Goal: Task Accomplishment & Management: Use online tool/utility

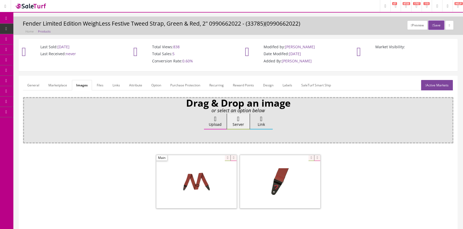
click at [45, 27] on span "Products" at bounding box center [40, 28] width 13 height 5
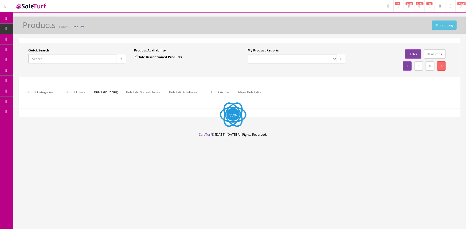
click at [58, 57] on input "Quick Search" at bounding box center [72, 58] width 89 height 9
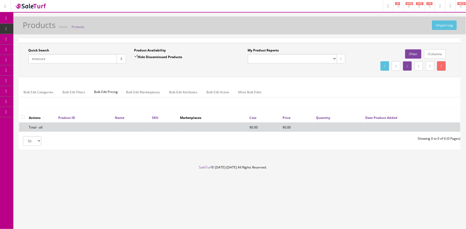
type input "timecore"
click at [136, 56] on input "Hide Discontinued Products" at bounding box center [135, 56] width 3 height 3
checkbox input "false"
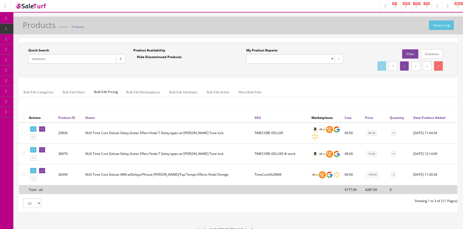
click at [430, 52] on link "Columns" at bounding box center [432, 53] width 22 height 9
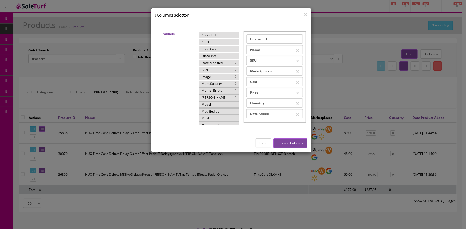
click at [235, 75] on icon at bounding box center [235, 76] width 1 height 3
click at [287, 146] on button "Update Columns" at bounding box center [289, 143] width 33 height 9
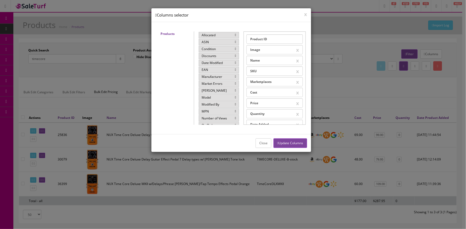
click at [256, 143] on button "Close" at bounding box center [264, 143] width 16 height 9
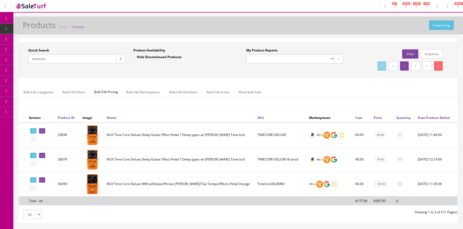
click at [98, 56] on input "timecore" at bounding box center [72, 58] width 88 height 9
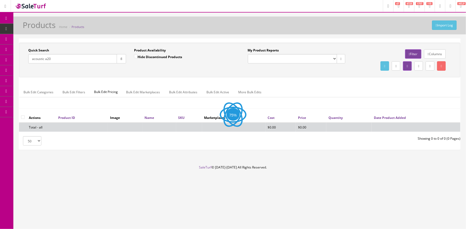
type input "acoustic a20"
click at [122, 31] on div "Import Log Products Home Products" at bounding box center [239, 27] width 445 height 13
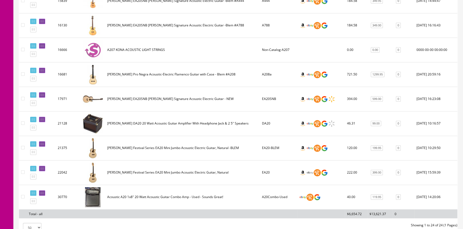
scroll to position [551, 0]
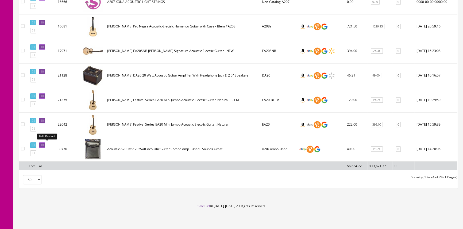
click at [44, 144] on icon at bounding box center [42, 145] width 1 height 3
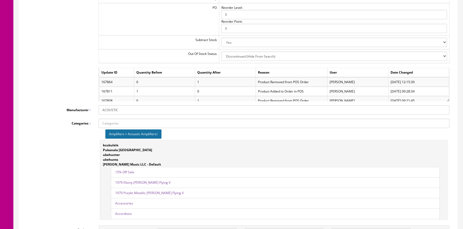
scroll to position [631, 0]
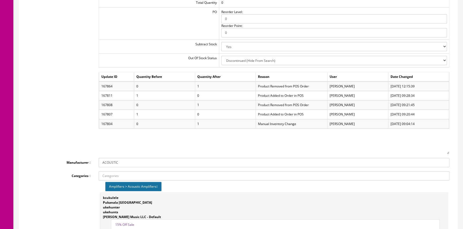
drag, startPoint x: 447, startPoint y: 104, endPoint x: 449, endPoint y: 151, distance: 47.6
click at [449, 151] on div "Warehouse Quantity Default 0 Max Visible Quantity 1000 Total Quantity 0 PO Reor…" at bounding box center [274, 57] width 358 height 193
click at [89, 98] on div "Quantities Warehouse Quantity Default 0 Max Visible Quantity 1000 Total Quantit…" at bounding box center [238, 57] width 430 height 193
click at [106, 137] on div "Update ID Quantity Before Quantity After Reason User Date Changed 167864 0 1 Pr…" at bounding box center [274, 113] width 350 height 82
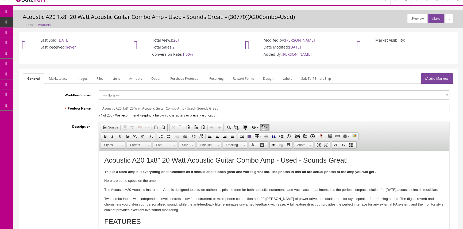
scroll to position [0, 0]
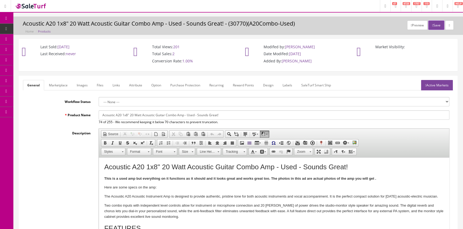
click at [33, 31] on link "Products" at bounding box center [41, 29] width 56 height 10
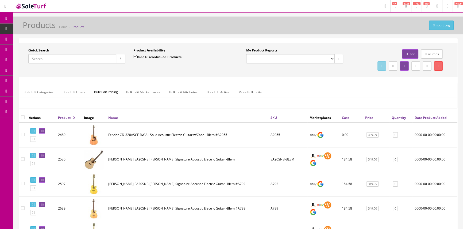
click at [46, 62] on input "Quick Search" at bounding box center [72, 58] width 88 height 9
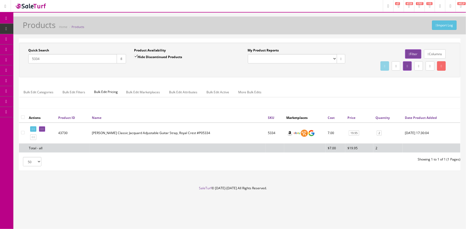
type input "5334"
drag, startPoint x: 272, startPoint y: 133, endPoint x: 261, endPoint y: 130, distance: 11.9
click at [261, 130] on tr "43730 Ernie Ball Classic Jacquard Adjustable Guitar Strap, Royal Crest #P05334 …" at bounding box center [239, 133] width 441 height 21
click at [44, 128] on icon at bounding box center [42, 129] width 1 height 3
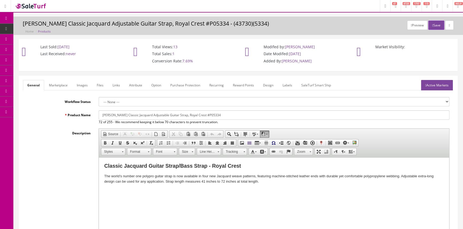
click at [82, 87] on link "Images" at bounding box center [81, 85] width 19 height 10
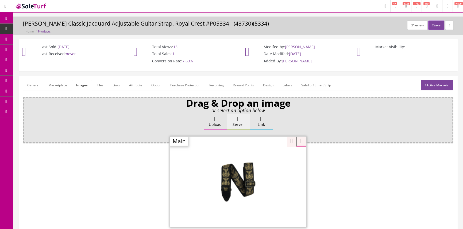
click at [267, 160] on div at bounding box center [238, 181] width 136 height 91
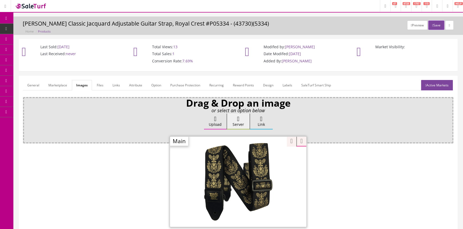
click at [40, 27] on span "Products" at bounding box center [40, 28] width 13 height 5
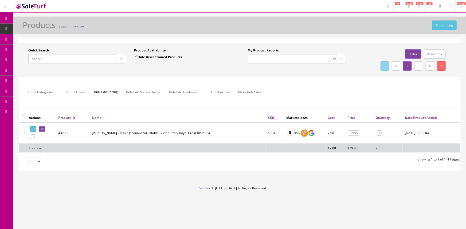
click at [88, 58] on input "Quick Search" at bounding box center [72, 58] width 89 height 9
type input "bl116p10"
click at [44, 130] on icon at bounding box center [42, 129] width 1 height 3
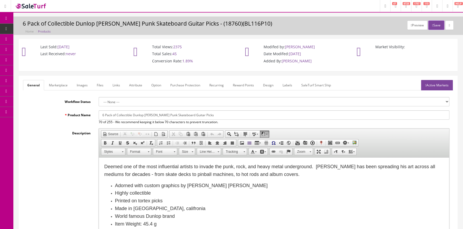
click at [79, 88] on link "Images" at bounding box center [81, 85] width 19 height 10
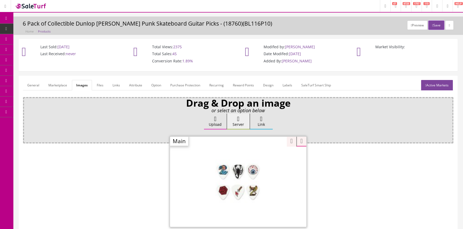
click at [265, 158] on div "Zoom" at bounding box center [238, 181] width 136 height 91
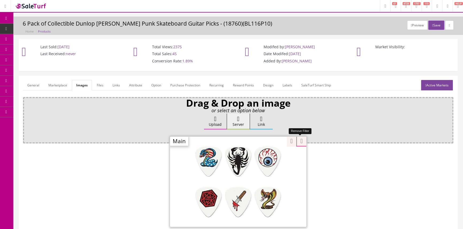
click at [302, 141] on div "Drag & Drop an image or select an option below Upload Server Link Ok WM Left To…" at bounding box center [238, 168] width 430 height 143
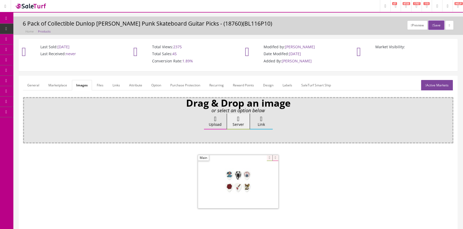
click at [28, 31] on link "Products" at bounding box center [41, 29] width 56 height 10
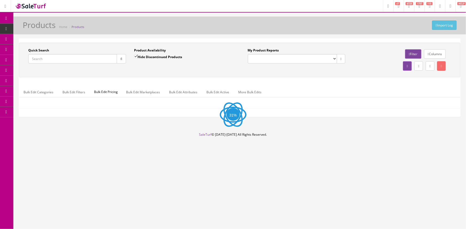
click at [60, 56] on input "Quick Search" at bounding box center [72, 58] width 89 height 9
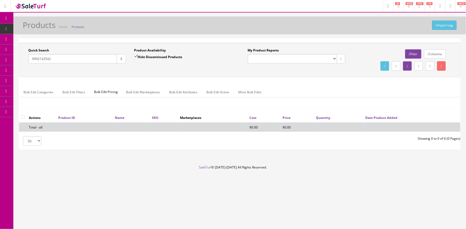
type input "0992132542"
drag, startPoint x: 138, startPoint y: 55, endPoint x: 144, endPoint y: 66, distance: 13.6
click at [138, 55] on input "Hide Discontinued Products" at bounding box center [135, 56] width 3 height 3
checkbox input "false"
click at [145, 68] on div "Quick Search 0992132542 Date From Product Availability Hide Discontinued Produc…" at bounding box center [239, 60] width 439 height 24
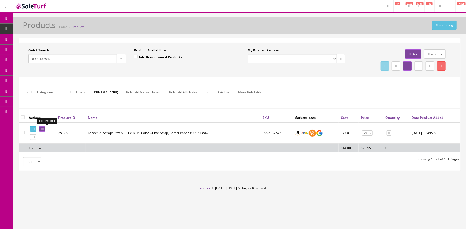
click at [42, 129] on icon at bounding box center [41, 129] width 1 height 3
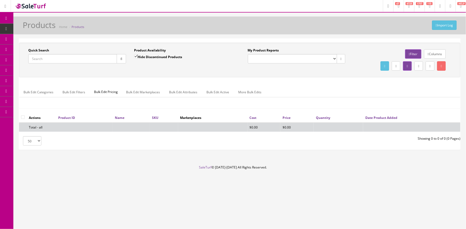
click at [48, 57] on input "Quick Search" at bounding box center [72, 58] width 89 height 9
type input "24044134"
click at [144, 57] on label "Hide Discontinued Products" at bounding box center [158, 56] width 48 height 5
click at [138, 57] on input "Hide Discontinued Products" at bounding box center [135, 56] width 3 height 3
checkbox input "false"
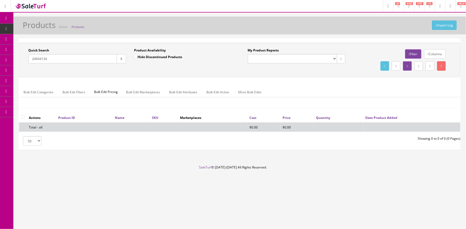
click at [163, 42] on div "Quick Search 24044134 Date From Product Availability Hide Discontinued Products…" at bounding box center [239, 94] width 441 height 111
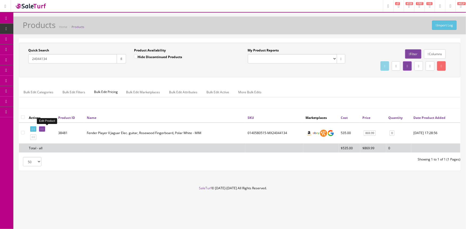
drag, startPoint x: 46, startPoint y: 128, endPoint x: 49, endPoint y: 127, distance: 2.7
click at [42, 128] on icon at bounding box center [41, 129] width 1 height 3
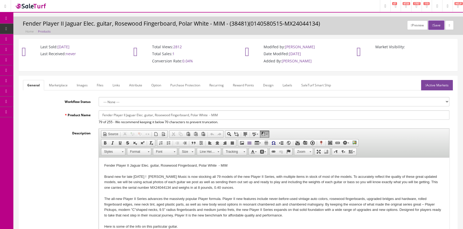
click at [85, 88] on link "Images" at bounding box center [81, 85] width 19 height 10
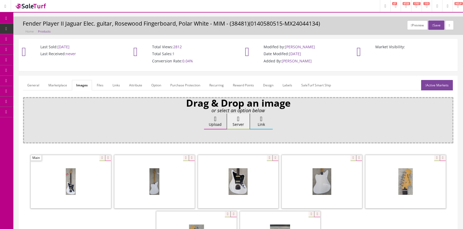
click at [80, 119] on div "Upload Server Link Ok" at bounding box center [238, 127] width 423 height 26
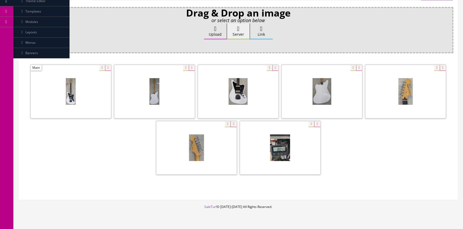
scroll to position [97, 0]
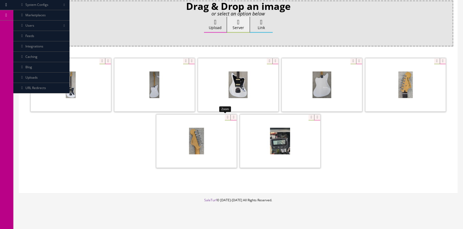
click at [225, 117] on div at bounding box center [196, 141] width 80 height 53
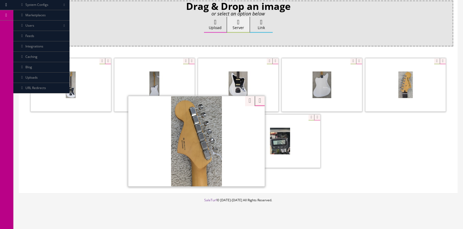
click at [245, 101] on div "Zoom" at bounding box center [255, 98] width 20 height 10
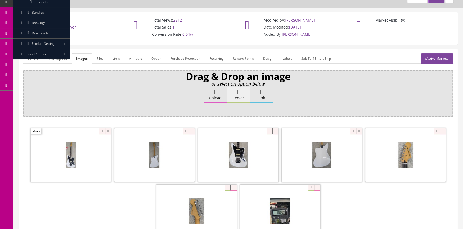
scroll to position [24, 0]
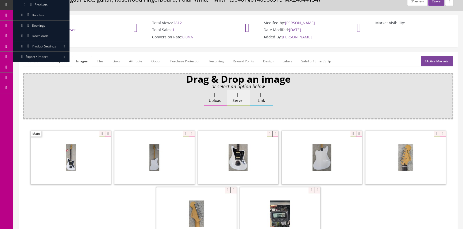
click at [30, 64] on link "General" at bounding box center [33, 61] width 21 height 10
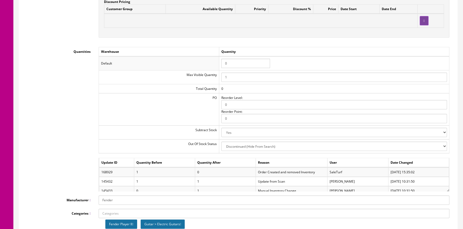
scroll to position [607, 0]
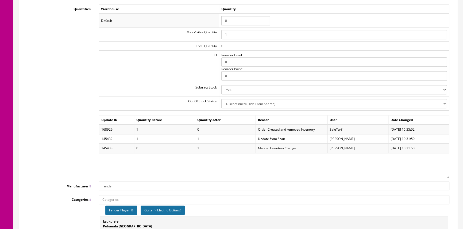
drag, startPoint x: 447, startPoint y: 142, endPoint x: 449, endPoint y: 171, distance: 29.5
click at [449, 171] on div "Warehouse Quantity Default 0 Max Visible Quantity 1 Total Quantity 0 PO Reorder…" at bounding box center [274, 91] width 358 height 174
click at [72, 131] on div "Quantities Warehouse Quantity Default 0 Max Visible Quantity 1 Total Quantity 0…" at bounding box center [238, 91] width 430 height 174
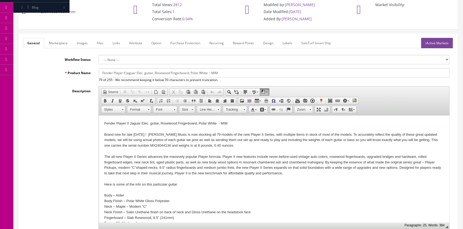
scroll to position [0, 0]
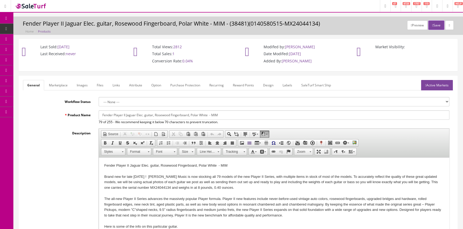
click at [28, 28] on link "Products" at bounding box center [41, 29] width 56 height 10
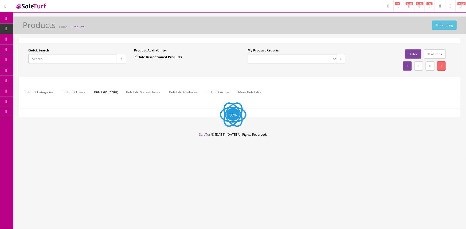
click at [105, 58] on input "Quick Search" at bounding box center [72, 58] width 89 height 9
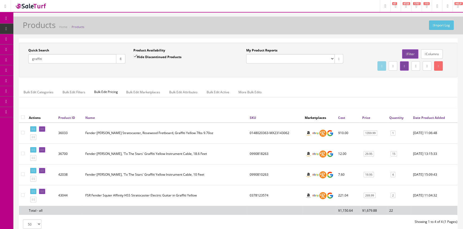
type input "graffiti"
click at [261, 195] on td "0378123574" at bounding box center [274, 195] width 55 height 21
click at [259, 189] on td "0378123574" at bounding box center [274, 195] width 55 height 21
click at [259, 194] on td "0378123574" at bounding box center [274, 195] width 55 height 21
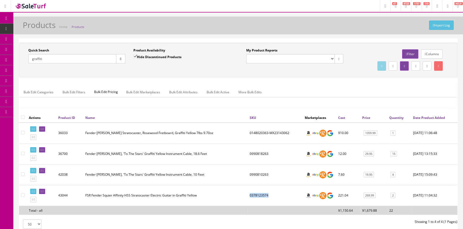
click at [259, 194] on td "0378123574" at bounding box center [274, 195] width 55 height 21
copy td "0378123574"
click at [366, 195] on link "269.99" at bounding box center [369, 196] width 12 height 6
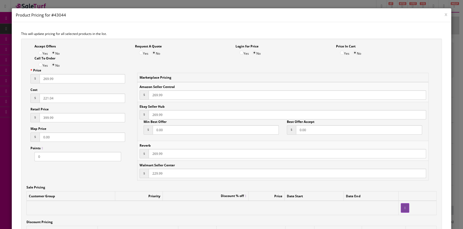
click at [76, 80] on input "269.99" at bounding box center [82, 78] width 85 height 9
type input "314.99"
click at [151, 92] on input "269.99" at bounding box center [286, 95] width 277 height 9
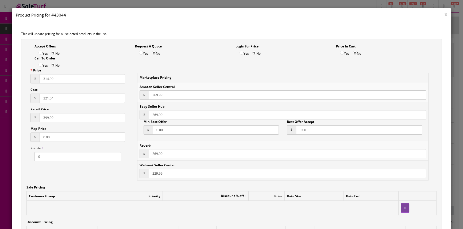
click at [151, 92] on input "269.99" at bounding box center [286, 95] width 277 height 9
paste input "314"
type input "314.99"
click at [154, 113] on input "269.99" at bounding box center [286, 114] width 277 height 9
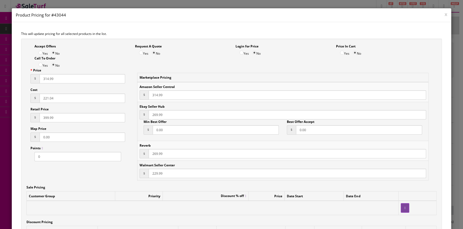
paste input "314"
type input "314.99"
click at [152, 152] on input "269.99" at bounding box center [286, 153] width 277 height 9
paste input "314"
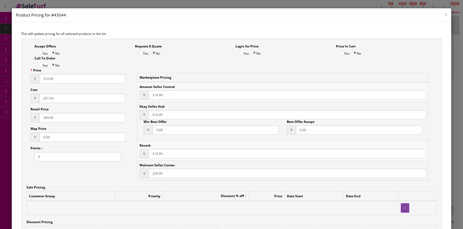
type input "314.99"
click at [152, 169] on input "229.99" at bounding box center [286, 173] width 277 height 9
paste input "314"
type input "314.99"
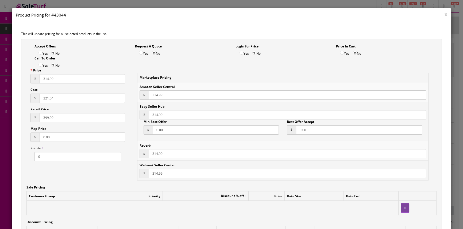
click at [177, 138] on td "Ebay Seller Hub $ 314.99 Min Best Offer $ 0.00 Best Offer Accept $ 0.00" at bounding box center [282, 121] width 291 height 39
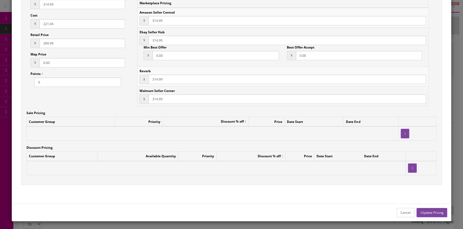
click at [421, 210] on button "Update Pricing" at bounding box center [431, 212] width 30 height 9
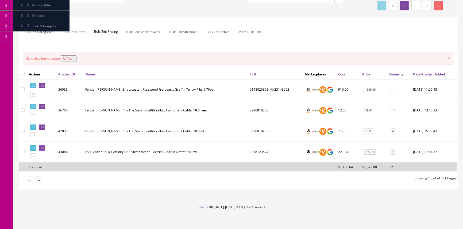
scroll to position [77, 0]
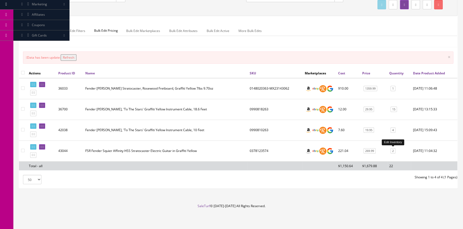
click at [390, 151] on link "2" at bounding box center [392, 151] width 5 height 6
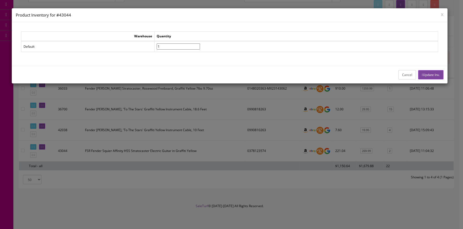
type input"] "1"
click at [200, 47] on input"] "1" at bounding box center [178, 47] width 43 height 6
click at [436, 75] on button "Update Inv." at bounding box center [430, 74] width 25 height 9
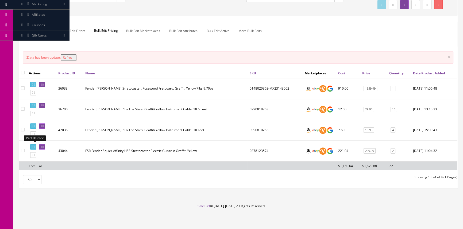
click at [35, 146] on icon at bounding box center [34, 147] width 1 height 3
click at [76, 56] on button "Refresh" at bounding box center [69, 57] width 16 height 6
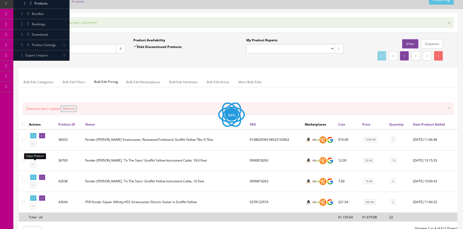
scroll to position [0, 0]
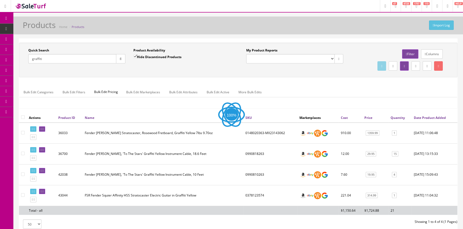
drag, startPoint x: 50, startPoint y: 75, endPoint x: 14, endPoint y: 77, distance: 35.8
click at [14, 77] on div "Quick Search graffiti Date From Product Availability Hide Discontinued Products…" at bounding box center [237, 137] width 449 height 199
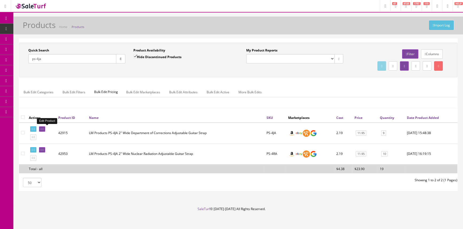
type input "ps-4ja"
click at [45, 128] on link at bounding box center [42, 130] width 6 height 6
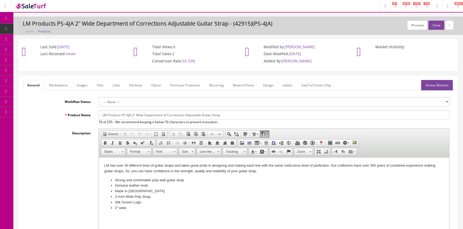
click at [82, 83] on link "Images" at bounding box center [81, 85] width 19 height 10
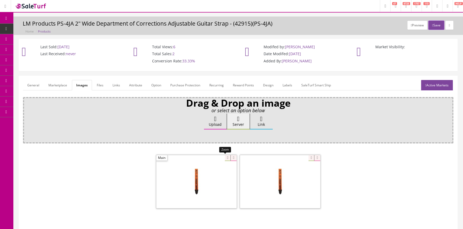
click at [224, 158] on div at bounding box center [196, 181] width 80 height 53
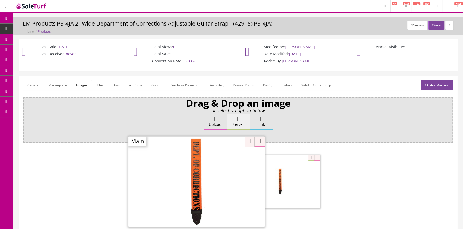
click at [40, 53] on link "POS Console" at bounding box center [41, 50] width 56 height 10
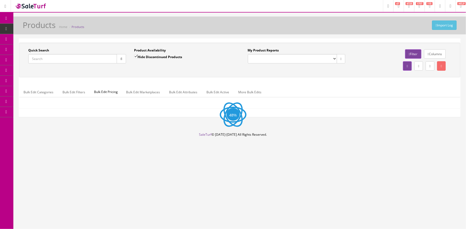
click at [85, 59] on input "Quick Search" at bounding box center [72, 58] width 89 height 9
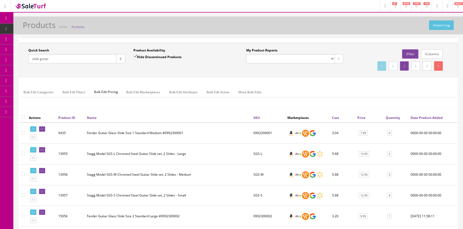
type input "slide guitar"
click at [134, 55] on input "Hide Discontinued Products" at bounding box center [134, 56] width 3 height 3
checkbox input "false"
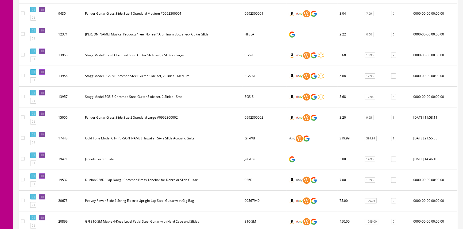
scroll to position [170, 0]
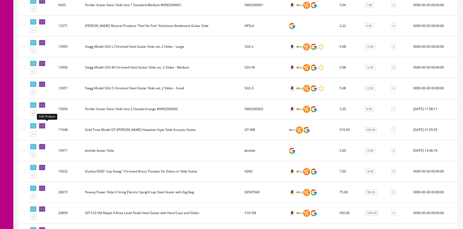
click at [43, 127] on link at bounding box center [42, 126] width 6 height 6
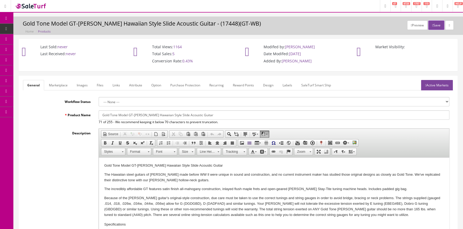
click at [81, 83] on link "Images" at bounding box center [81, 85] width 19 height 10
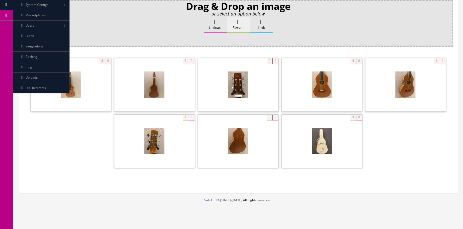
scroll to position [103, 0]
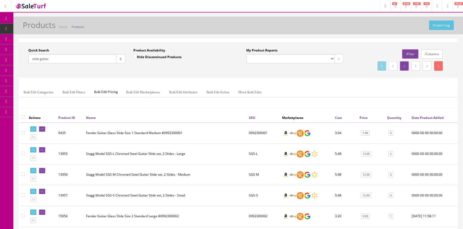
drag, startPoint x: 52, startPoint y: 59, endPoint x: 24, endPoint y: 60, distance: 27.8
click at [24, 60] on div "Quick Search slide guitar Date From Product Availability Hide Discontinued Prod…" at bounding box center [129, 57] width 218 height 19
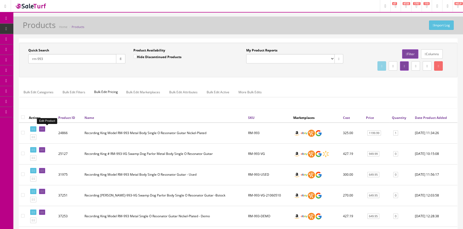
type input "rm-993"
click at [42, 129] on icon at bounding box center [41, 129] width 1 height 3
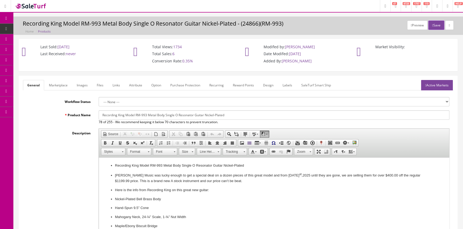
click at [49, 48] on span "POS Console" at bounding box center [41, 49] width 19 height 5
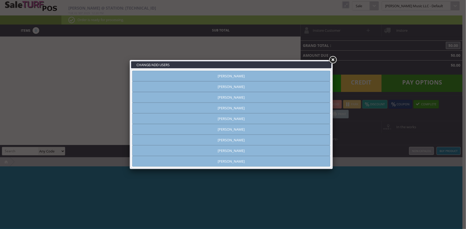
type input "[PERSON_NAME]"
click at [171, 76] on link "[PERSON_NAME]" at bounding box center [231, 76] width 198 height 11
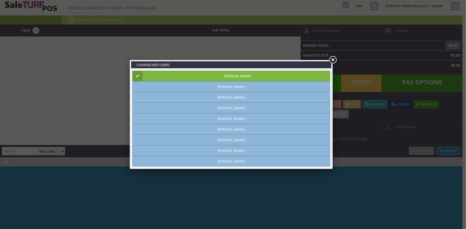
click at [333, 59] on link at bounding box center [333, 60] width 10 height 10
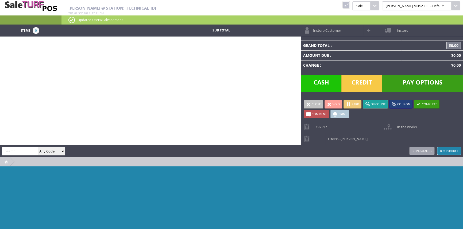
paste input "Bacon-Banjo-5"
type input "Bacon-Banjo-5"
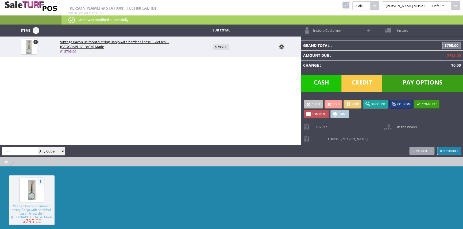
click at [369, 31] on span at bounding box center [369, 30] width 6 height 6
select select "6"
select select "1"
select select "6"
select select "1"
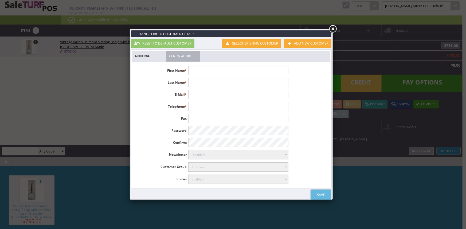
click at [240, 70] on input "text" at bounding box center [238, 70] width 100 height 9
type input "[PERSON_NAME]"
type input "Nau"
type input "jnn9188@gmail.com"
type input "314-422-9231"
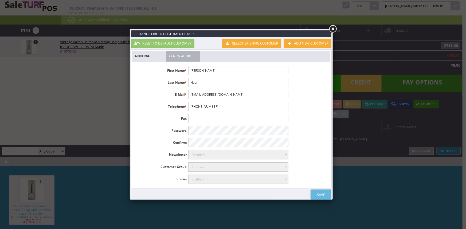
click at [323, 193] on link "Save" at bounding box center [321, 195] width 21 height 10
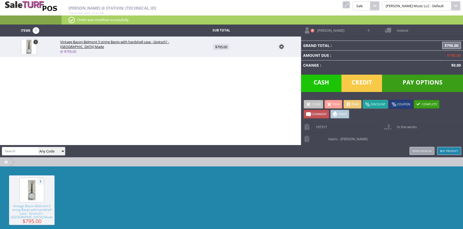
click at [396, 28] on span "instore" at bounding box center [401, 29] width 14 height 8
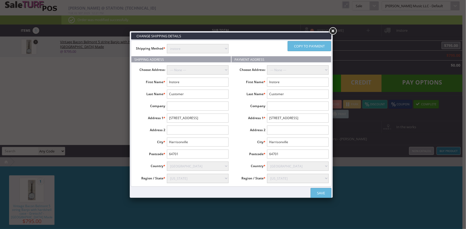
click at [221, 47] on select "instore Free Shipping (2-7days) ($0) Per Item Shipping ($1) text_description ($…" at bounding box center [198, 48] width 62 height 9
select select "free.free"
click at [167, 44] on select "instore Free Shipping (2-7days) ($0) Per Item Shipping ($1) text_description ($…" at bounding box center [198, 48] width 62 height 9
click at [200, 83] on input "Instore" at bounding box center [198, 82] width 62 height 9
type input "I"
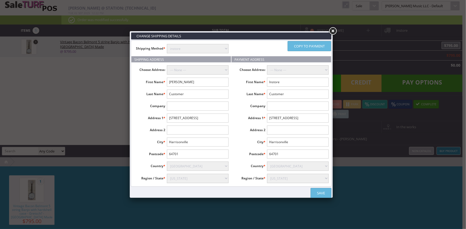
type input "Jason"
type input "Nau"
type input "8516 Elsa Ave"
type input "St Lousi"
type input "63123"
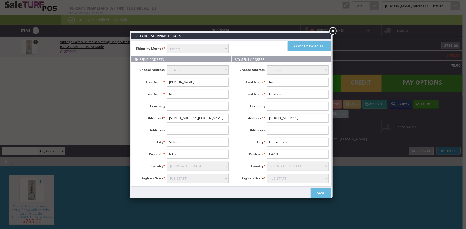
click at [202, 142] on input "St Lousi" at bounding box center [198, 142] width 62 height 9
type input "St Louis"
drag, startPoint x: 299, startPoint y: 46, endPoint x: 299, endPoint y: 72, distance: 25.9
click at [299, 46] on link "Copy to payment" at bounding box center [310, 46] width 44 height 10
type input "Jason"
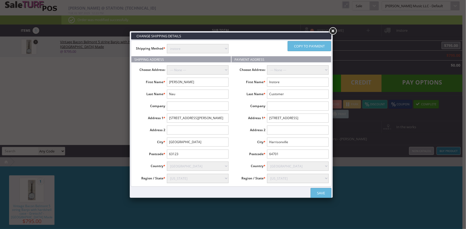
type input "Nau"
type input "8516 Elsa Ave"
type input "St Louis"
type input "63123"
drag, startPoint x: 321, startPoint y: 191, endPoint x: 319, endPoint y: 194, distance: 3.2
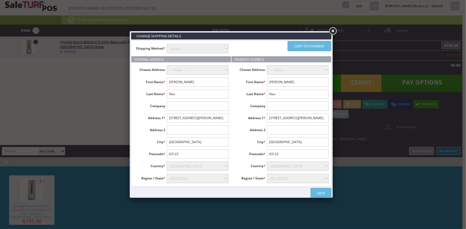
click at [321, 191] on link "Save" at bounding box center [321, 193] width 21 height 10
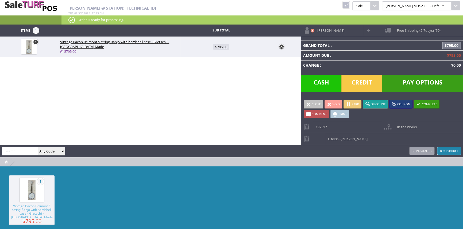
click at [349, 4] on link at bounding box center [345, 4] width 7 height 7
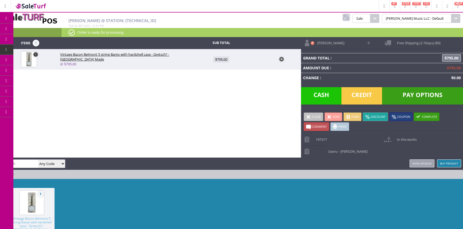
click at [349, 15] on link at bounding box center [345, 17] width 7 height 7
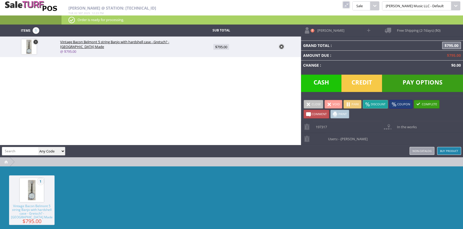
click at [13, 154] on input "search" at bounding box center [20, 151] width 36 height 8
type input "shipping"
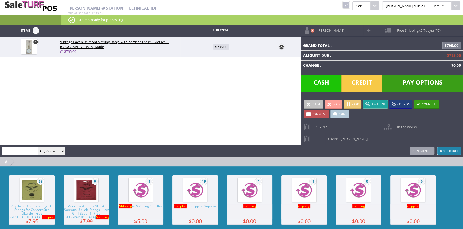
click at [203, 198] on img at bounding box center [195, 190] width 20 height 20
click at [221, 69] on span "$0.00" at bounding box center [221, 68] width 12 height 6
type input "0"
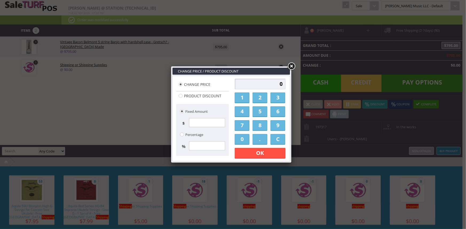
click at [248, 81] on input "0" at bounding box center [260, 84] width 51 height 11
type input "39.95"
click at [258, 152] on link "OK" at bounding box center [260, 153] width 51 height 11
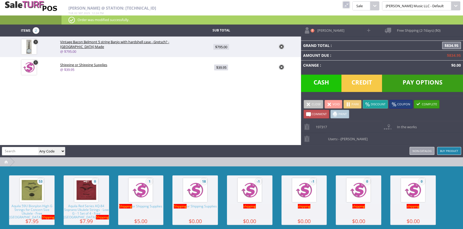
click at [403, 28] on span "Free Shipping (2-7days) ($0)" at bounding box center [417, 29] width 46 height 8
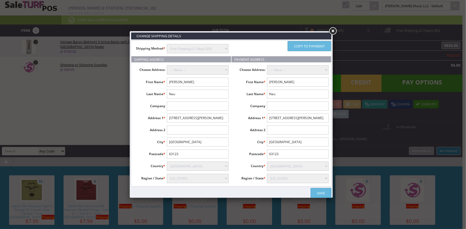
click at [318, 191] on link "Save" at bounding box center [321, 193] width 21 height 10
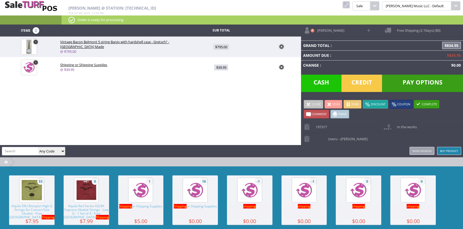
click at [419, 83] on span "Pay Options" at bounding box center [422, 83] width 81 height 17
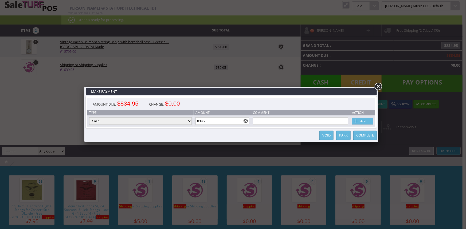
click at [170, 121] on select "Cash Credit Card Cheque or Money Order" at bounding box center [140, 121] width 103 height 7
select select "credit_card"
click at [89, 118] on select "Cash Credit Card Cheque or Money Order" at bounding box center [140, 121] width 103 height 7
click at [361, 121] on link "Add" at bounding box center [362, 121] width 21 height 7
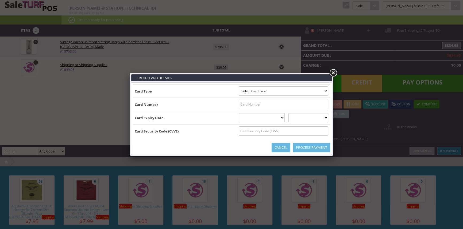
click at [302, 92] on select "Select Card Type Visa MasterCard Discover Card American Express Maestro Solo" at bounding box center [282, 91] width 89 height 9
select select "VISA"
click at [238, 87] on select "Select Card Type Visa MasterCard Discover Card American Express Maestro Solo" at bounding box center [282, 91] width 89 height 9
click at [306, 104] on input "text" at bounding box center [282, 104] width 89 height 9
type input "4037840070321961"
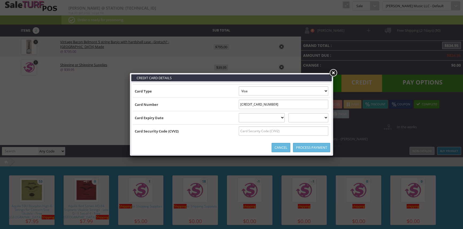
click at [281, 116] on select "01 January 02 February 03 March 04 April 05 May 06 June 07 July 08 August 09 Se…" at bounding box center [261, 117] width 46 height 9
select select "03"
click at [238, 113] on select "01 January 02 February 03 March 04 April 05 May 06 June 07 July 08 August 09 Se…" at bounding box center [261, 117] width 46 height 9
click at [308, 117] on select "2025 2026 2027 2028 2029 2030 2031 2032 2033 2034 2035" at bounding box center [308, 117] width 40 height 9
select select "2026"
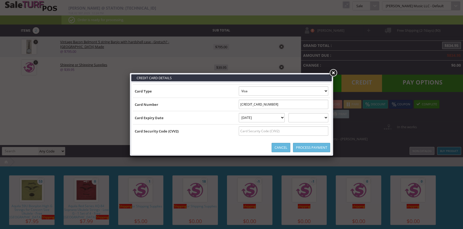
click at [294, 113] on select "2025 2026 2027 2028 2029 2030 2031 2032 2033 2034 2035" at bounding box center [308, 117] width 40 height 9
click at [307, 131] on input "text" at bounding box center [282, 131] width 89 height 9
type input "943"
click at [304, 148] on link "Process Payment" at bounding box center [311, 147] width 37 height 9
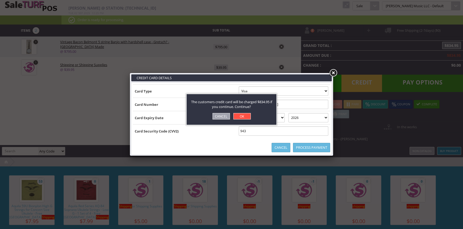
click at [244, 116] on link "OK" at bounding box center [241, 116] width 17 height 6
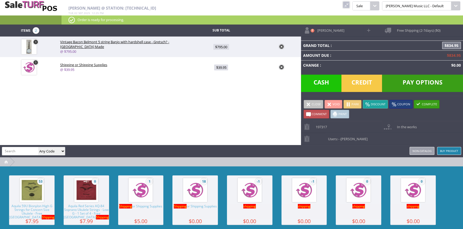
type input "0"
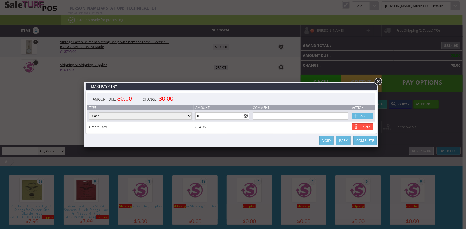
click at [371, 142] on link "Complete" at bounding box center [365, 140] width 24 height 9
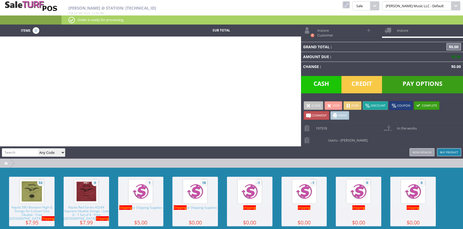
click at [349, 3] on link at bounding box center [345, 4] width 7 height 7
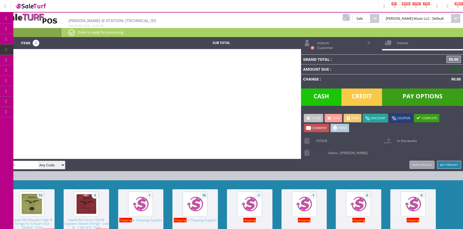
click at [41, 59] on span "Order List" at bounding box center [40, 60] width 16 height 5
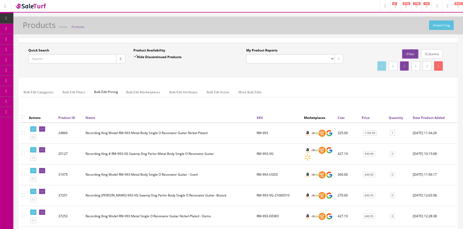
click at [86, 59] on input "Quick Search" at bounding box center [72, 58] width 88 height 9
type input "[PERSON_NAME]"
click at [134, 55] on input "Hide Discontinued Products" at bounding box center [134, 56] width 3 height 3
checkbox input "false"
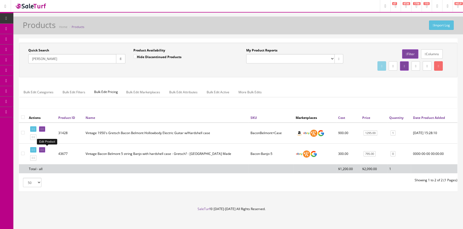
click at [42, 149] on icon at bounding box center [41, 150] width 1 height 3
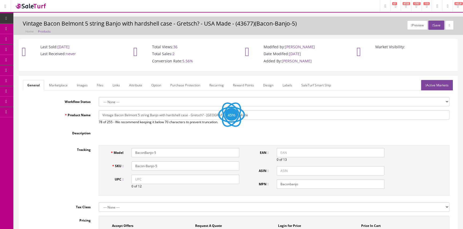
click at [63, 83] on link "Marketplace" at bounding box center [58, 85] width 27 height 10
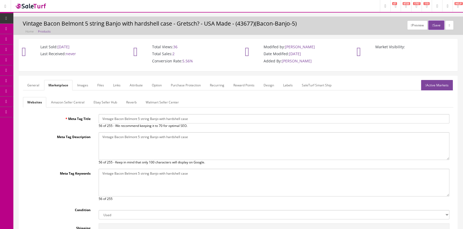
click at [30, 27] on icon at bounding box center [28, 28] width 6 height 4
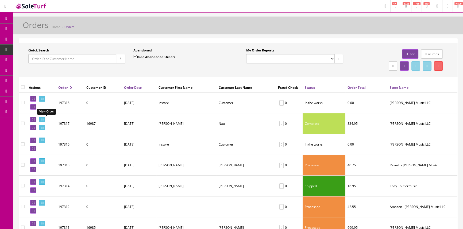
click at [43, 119] on link at bounding box center [42, 120] width 6 height 6
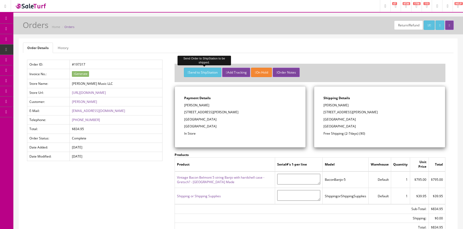
click at [202, 72] on button "Send to ShipStation" at bounding box center [202, 72] width 37 height 9
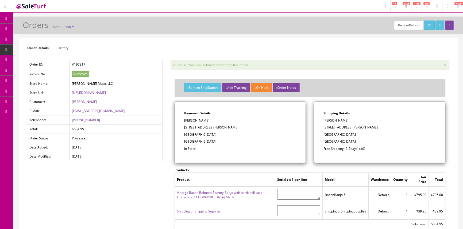
click at [29, 29] on icon at bounding box center [28, 28] width 6 height 4
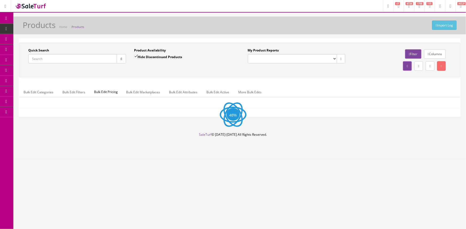
click at [64, 60] on input "Quick Search" at bounding box center [72, 58] width 89 height 9
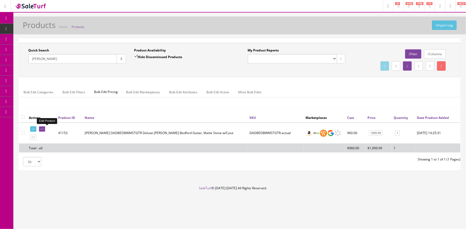
type input "[PERSON_NAME]"
click at [45, 131] on link at bounding box center [42, 130] width 6 height 6
click at [45, 127] on link at bounding box center [42, 130] width 6 height 6
click at [44, 130] on icon at bounding box center [42, 129] width 1 height 3
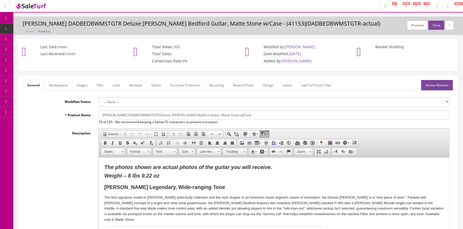
click at [80, 87] on link "Images" at bounding box center [81, 85] width 19 height 10
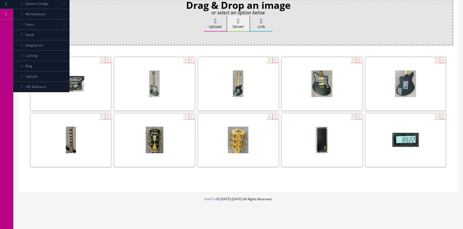
scroll to position [103, 0]
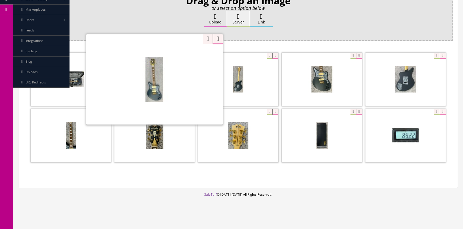
click at [182, 54] on div "Zoom" at bounding box center [154, 79] width 136 height 91
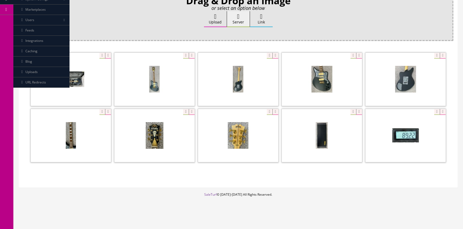
click at [203, 38] on div "Drag & Drop an image or select an option below Upload Server Link Ok WM Left To…" at bounding box center [238, 89] width 430 height 189
click at [180, 56] on div at bounding box center [154, 79] width 80 height 53
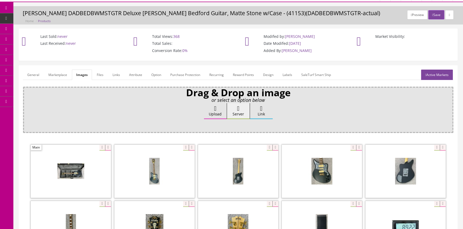
scroll to position [0, 0]
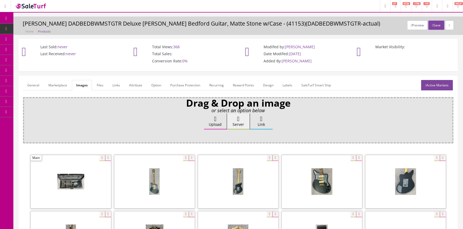
click at [30, 84] on link "General" at bounding box center [33, 85] width 21 height 10
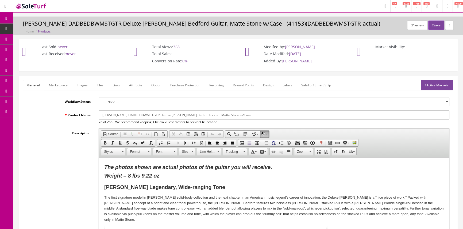
click at [40, 27] on span "Products" at bounding box center [40, 28] width 13 height 5
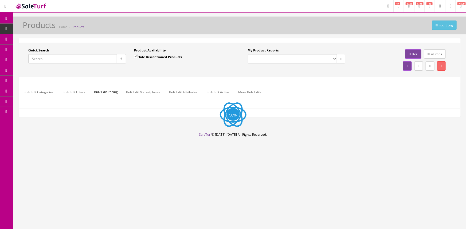
click at [93, 56] on input "Quick Search" at bounding box center [72, 58] width 89 height 9
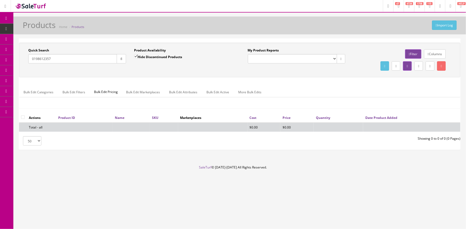
type input "0198612357"
click at [151, 56] on label "Hide Discontinued Products" at bounding box center [158, 56] width 48 height 5
click at [138, 56] on input "Hide Discontinued Products" at bounding box center [135, 56] width 3 height 3
checkbox input "false"
click at [157, 71] on div "Quick Search 0198612357 Date From Product Availability Hide Discontinued Produc…" at bounding box center [239, 60] width 439 height 24
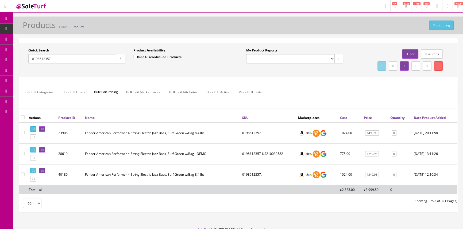
click at [109, 57] on input "0198612357" at bounding box center [72, 58] width 88 height 9
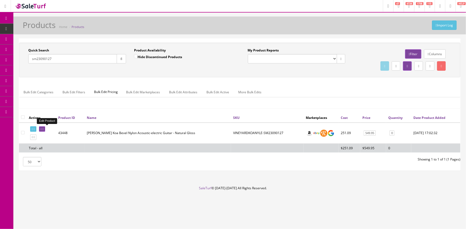
type input "sm23090127"
click at [42, 128] on icon at bounding box center [41, 129] width 1 height 3
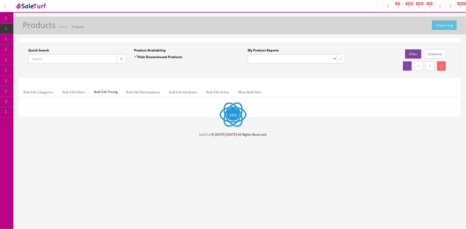
click at [53, 58] on input "Quick Search" at bounding box center [72, 58] width 89 height 9
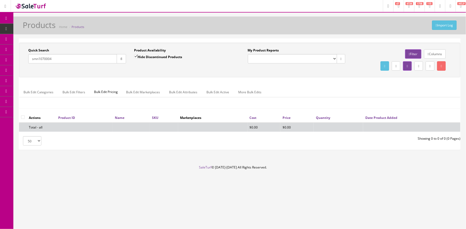
type input "smn1070004"
click at [136, 55] on input "Hide Discontinued Products" at bounding box center [135, 56] width 3 height 3
checkbox input "false"
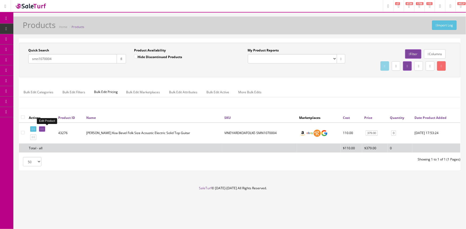
click at [42, 128] on icon at bounding box center [41, 129] width 1 height 3
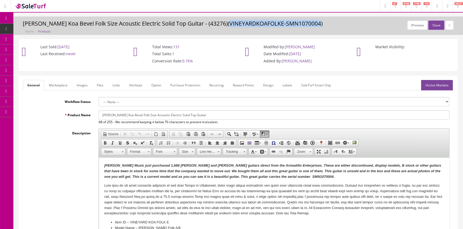
drag, startPoint x: 225, startPoint y: 24, endPoint x: 313, endPoint y: 23, distance: 88.7
click at [313, 23] on h3 "[PERSON_NAME] Koa Bevel Folk Size Acoustic Electric Solid Top Guitar - (43276)(…" at bounding box center [238, 24] width 431 height 6
copy h3 "VINEYARDKOAFOLKE-SMN1070004"
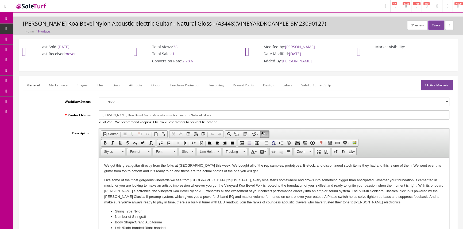
click at [80, 83] on link "Images" at bounding box center [81, 85] width 19 height 10
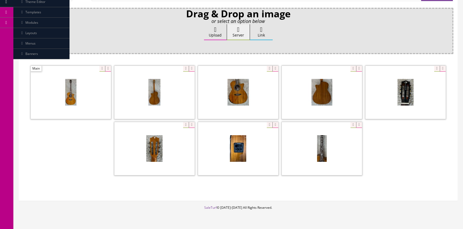
scroll to position [97, 0]
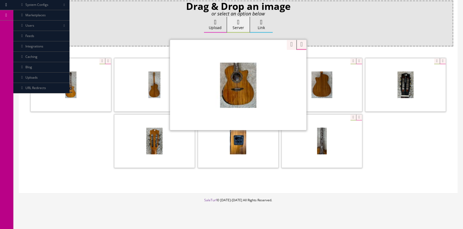
click at [266, 60] on div "Zoom" at bounding box center [238, 85] width 136 height 91
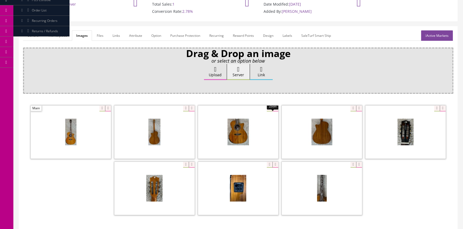
scroll to position [0, 0]
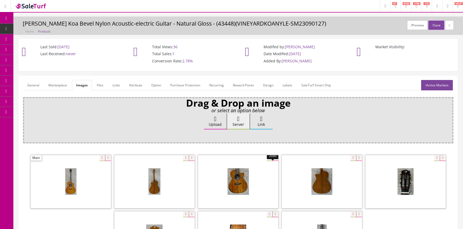
click at [33, 83] on link "General" at bounding box center [33, 85] width 21 height 10
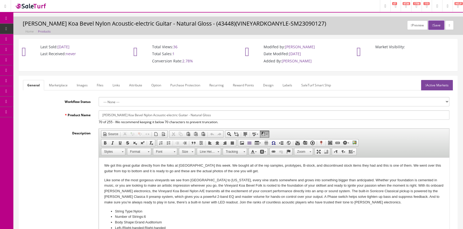
click at [43, 26] on link "Products" at bounding box center [41, 29] width 56 height 10
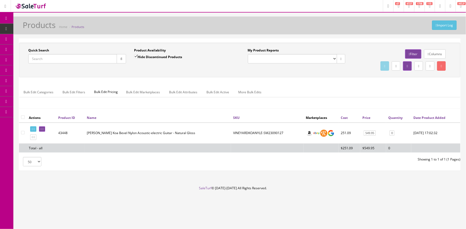
click at [84, 57] on input "Quick Search" at bounding box center [72, 58] width 89 height 9
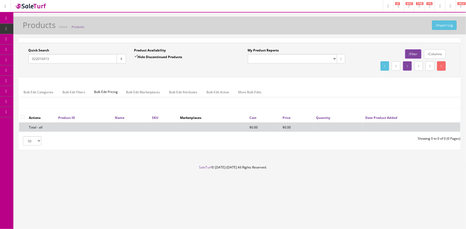
type input "022010413"
click at [136, 56] on input "Hide Discontinued Products" at bounding box center [135, 56] width 3 height 3
checkbox input "false"
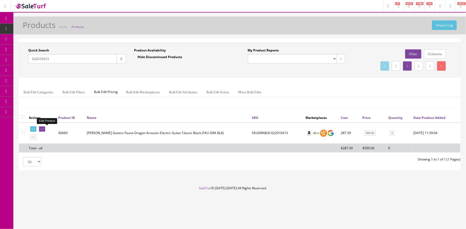
click at [42, 128] on icon at bounding box center [41, 129] width 1 height 3
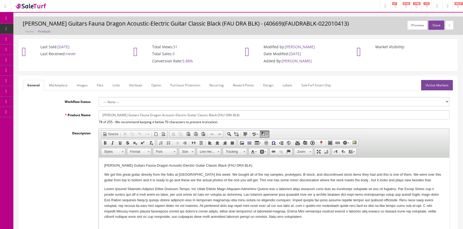
click at [83, 86] on link "Images" at bounding box center [81, 85] width 19 height 10
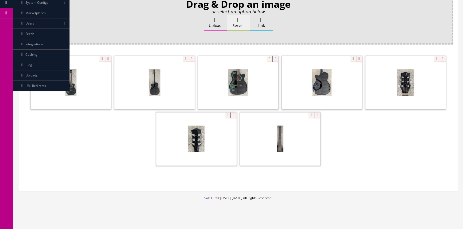
scroll to position [103, 0]
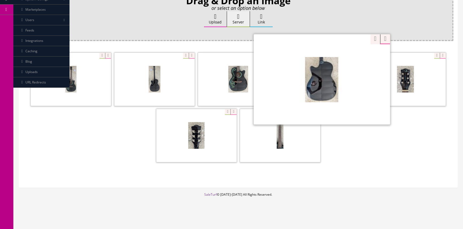
click at [351, 56] on div "Zoom" at bounding box center [321, 79] width 136 height 91
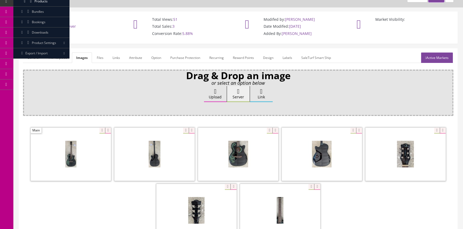
scroll to position [0, 0]
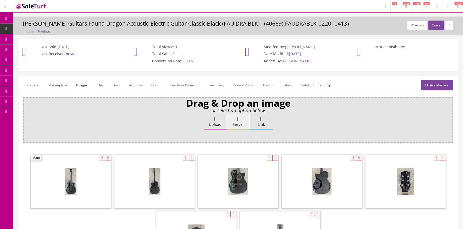
click at [30, 81] on link "General" at bounding box center [33, 85] width 21 height 10
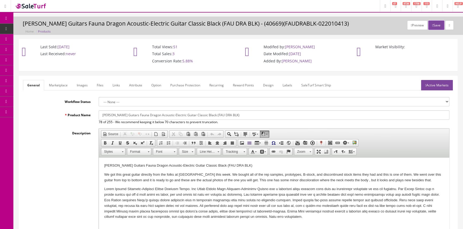
click at [43, 27] on span "Products" at bounding box center [40, 28] width 13 height 5
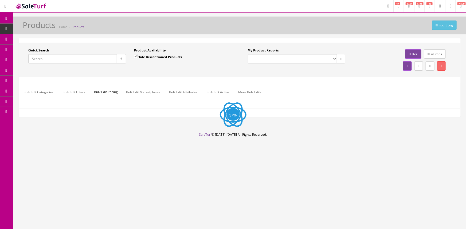
click at [51, 59] on input "Quick Search" at bounding box center [72, 58] width 89 height 9
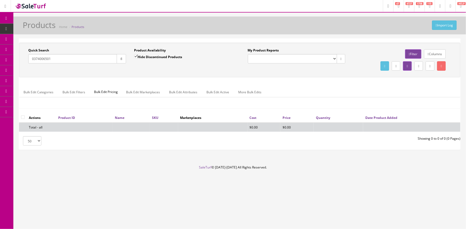
type input "0374006501"
click at [136, 55] on input "Hide Discontinued Products" at bounding box center [135, 56] width 3 height 3
checkbox input "false"
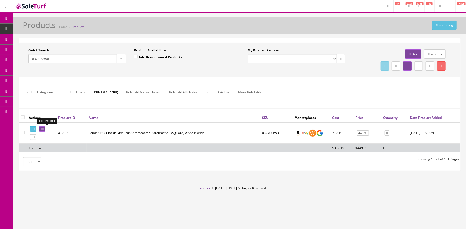
click at [42, 129] on icon at bounding box center [41, 129] width 1 height 3
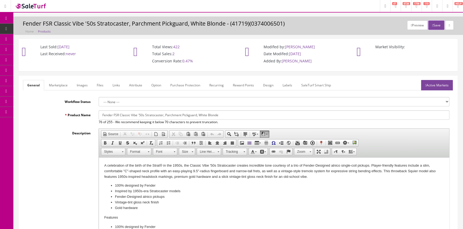
click at [79, 84] on link "Images" at bounding box center [81, 85] width 19 height 10
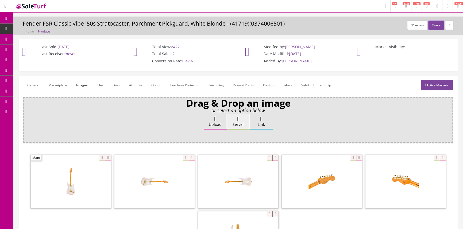
click at [33, 84] on link "General" at bounding box center [33, 85] width 21 height 10
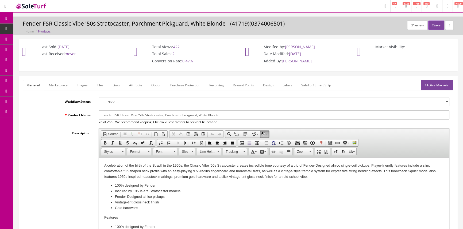
click at [39, 29] on span "Products" at bounding box center [40, 28] width 13 height 5
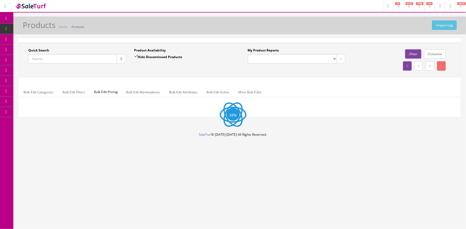
click at [51, 58] on input "Quick Search" at bounding box center [72, 58] width 89 height 9
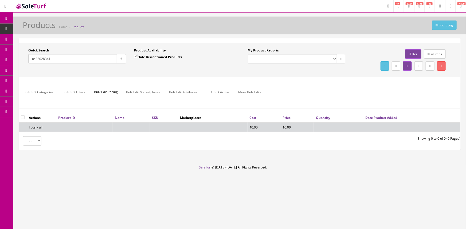
type input "us22028341"
click at [136, 56] on input "Hide Discontinued Products" at bounding box center [135, 56] width 3 height 3
checkbox input "false"
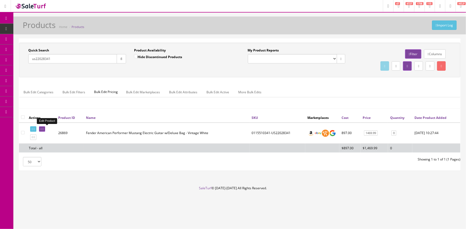
click at [42, 130] on icon at bounding box center [41, 129] width 1 height 3
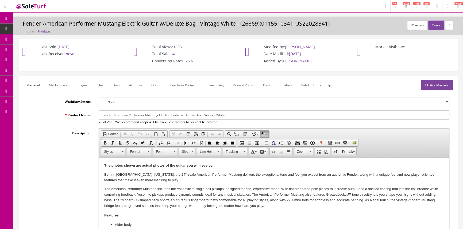
click at [80, 85] on link "Images" at bounding box center [81, 85] width 19 height 10
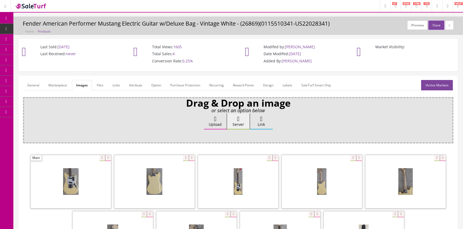
click at [30, 85] on link "General" at bounding box center [33, 85] width 21 height 10
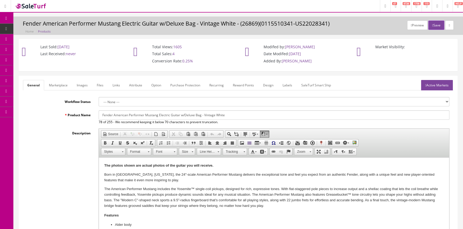
click at [49, 28] on link "Products" at bounding box center [41, 29] width 56 height 10
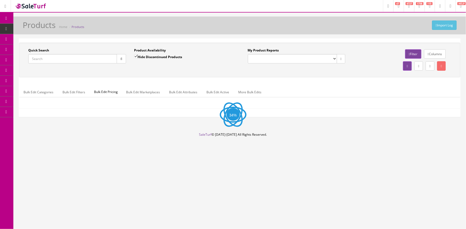
click at [67, 61] on input "Quick Search" at bounding box center [72, 58] width 89 height 9
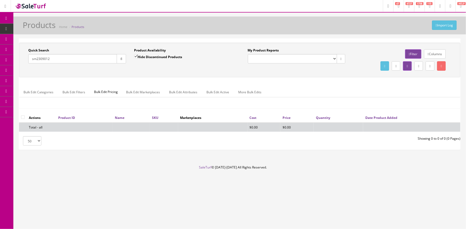
type input "sm2309012"
click at [136, 56] on input "Hide Discontinued Products" at bounding box center [135, 56] width 3 height 3
checkbox input "false"
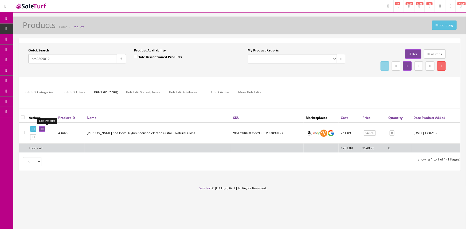
click at [42, 128] on icon at bounding box center [41, 129] width 1 height 3
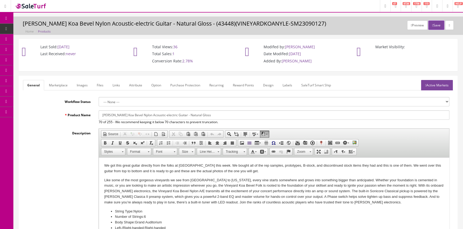
click at [81, 85] on link "Images" at bounding box center [81, 85] width 19 height 10
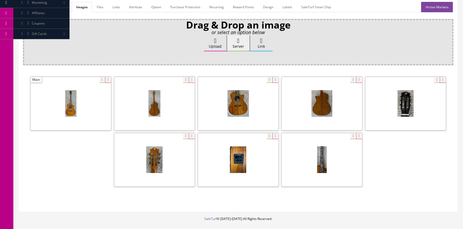
scroll to position [97, 0]
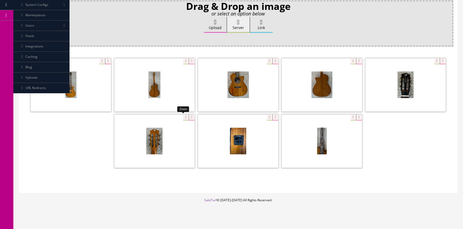
click at [183, 118] on div at bounding box center [154, 141] width 80 height 53
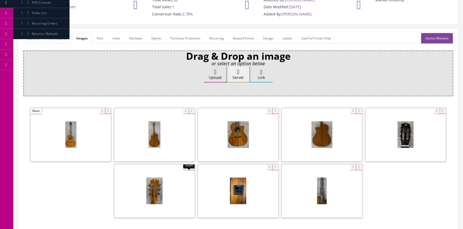
scroll to position [0, 0]
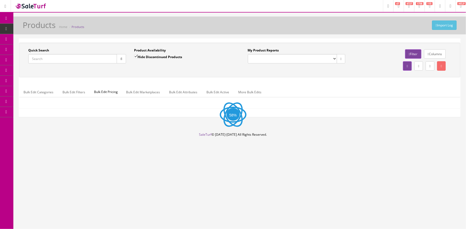
click at [72, 60] on input "Quick Search" at bounding box center [72, 58] width 89 height 9
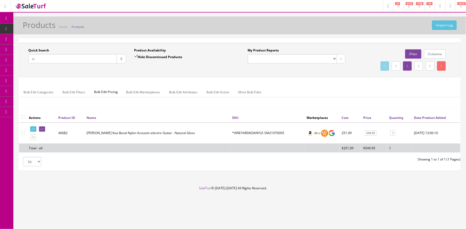
type input "v"
type input "sm2309012"
click at [135, 56] on input "Hide Discontinued Products" at bounding box center [135, 56] width 3 height 3
checkbox input "false"
click at [45, 128] on link at bounding box center [42, 130] width 6 height 6
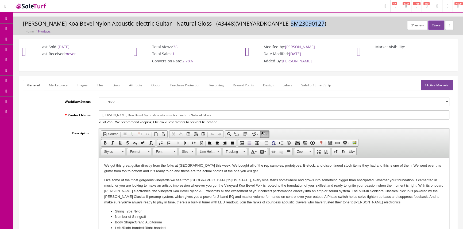
drag, startPoint x: 284, startPoint y: 24, endPoint x: 318, endPoint y: 25, distance: 33.4
click at [318, 25] on h3 "[PERSON_NAME] Koa Bevel Nylon Acoustic-electric Guitar - Natural Gloss - (43448…" at bounding box center [238, 24] width 431 height 6
copy h3 "SM23090127"
click at [40, 28] on span "Products" at bounding box center [38, 28] width 13 height 5
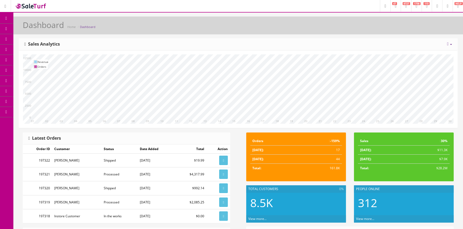
click at [43, 27] on span "Products" at bounding box center [38, 28] width 13 height 5
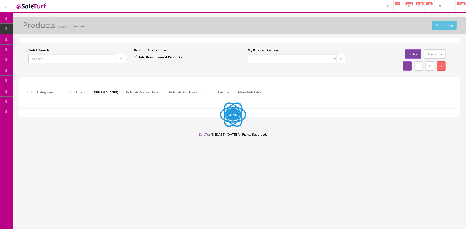
click at [56, 60] on input "Quick Search" at bounding box center [72, 58] width 89 height 9
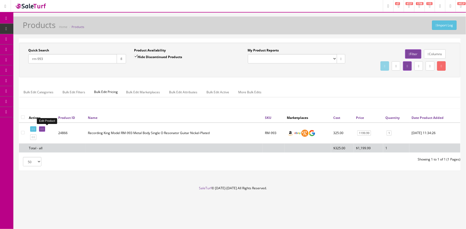
type input "rm-993"
click at [42, 128] on icon at bounding box center [41, 129] width 1 height 3
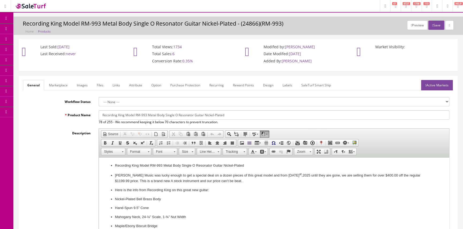
click at [31, 28] on icon at bounding box center [28, 28] width 6 height 4
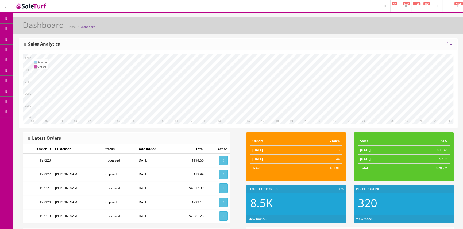
click at [25, 27] on link "Products" at bounding box center [41, 29] width 56 height 10
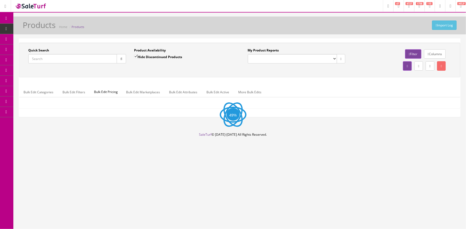
drag, startPoint x: 72, startPoint y: 61, endPoint x: 135, endPoint y: 64, distance: 63.1
click at [73, 61] on input "Quick Search" at bounding box center [72, 58] width 89 height 9
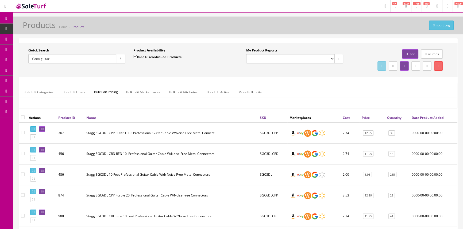
drag, startPoint x: 60, startPoint y: 57, endPoint x: 19, endPoint y: 60, distance: 40.4
click at [19, 60] on div "Quick Search Conn guitar Date From Product Availability Hide Discontinued Produ…" at bounding box center [238, 60] width 438 height 35
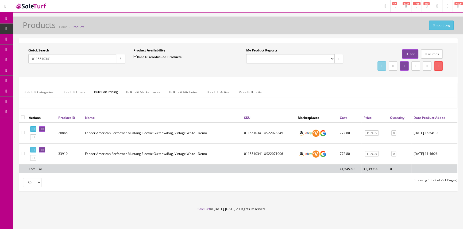
type input "0115510341"
click at [134, 56] on input "Hide Discontinued Products" at bounding box center [134, 56] width 3 height 3
checkbox input "false"
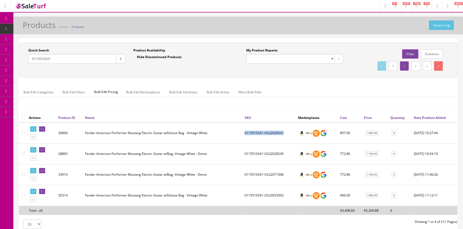
drag, startPoint x: 244, startPoint y: 132, endPoint x: 283, endPoint y: 128, distance: 39.0
click at [283, 128] on td "0115510341-US22028341" at bounding box center [268, 133] width 53 height 21
copy td "0115510341-US22028341"
click at [38, 103] on span "Scan & Compare" at bounding box center [44, 101] width 25 height 5
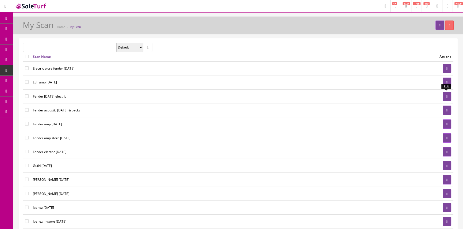
click at [444, 96] on link at bounding box center [446, 96] width 9 height 9
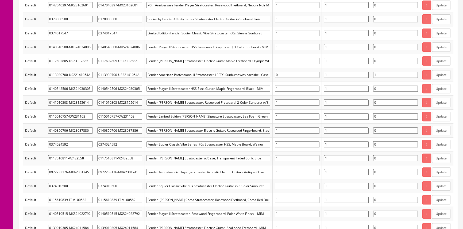
scroll to position [3344, 0]
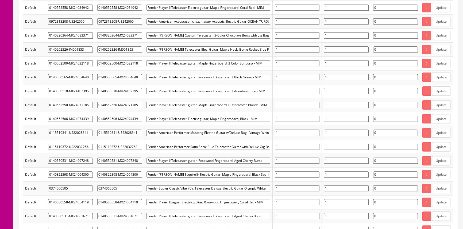
click at [105, 130] on input"] "0115510341-US22028341" at bounding box center [119, 133] width 45 height 6
click at [122, 130] on input"] "0115510341-US22028341" at bounding box center [119, 133] width 45 height 6
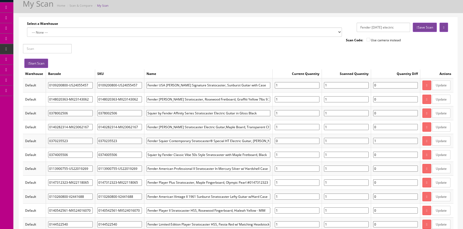
scroll to position [0, 0]
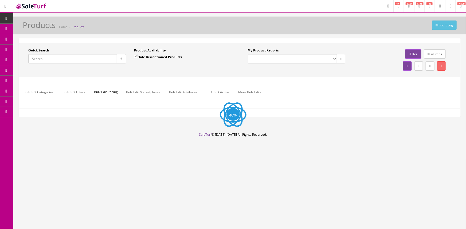
click at [117, 59] on button "button" at bounding box center [121, 58] width 9 height 9
click at [109, 60] on input "Quick Search" at bounding box center [72, 58] width 89 height 9
click at [111, 59] on input "Quick Search" at bounding box center [72, 58] width 89 height 9
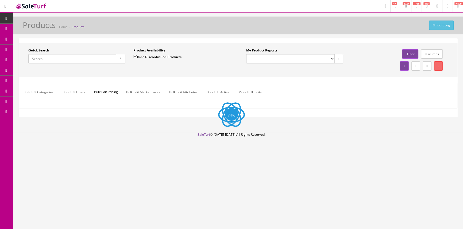
paste input "0115510341-US22028341"
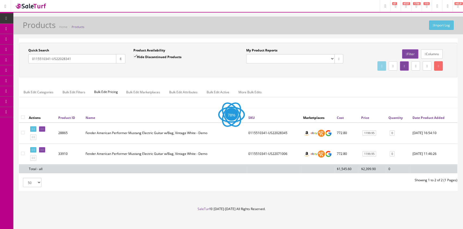
type input "0115510341-US22028341"
click at [120, 60] on icon "button" at bounding box center [121, 58] width 2 height 3
click at [124, 67] on div "Quick Search 0115510341-US22028341 Date From" at bounding box center [76, 57] width 105 height 19
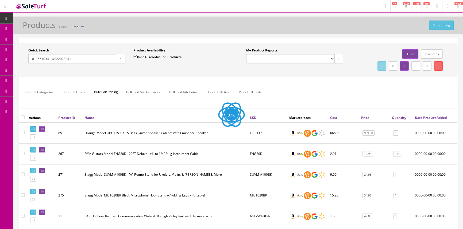
click at [141, 56] on label "Hide Discontinued Products" at bounding box center [157, 56] width 48 height 5
click at [137, 56] on input "Hide Discontinued Products" at bounding box center [134, 56] width 3 height 3
checkbox input "false"
click at [125, 60] on button "button" at bounding box center [120, 58] width 9 height 9
click at [124, 60] on button "button" at bounding box center [120, 58] width 9 height 9
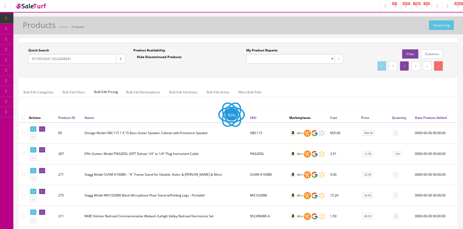
click at [132, 71] on div "Quick Search 0115510341-US22028341 Date From Product Availability Hide Disconti…" at bounding box center [237, 60] width 435 height 24
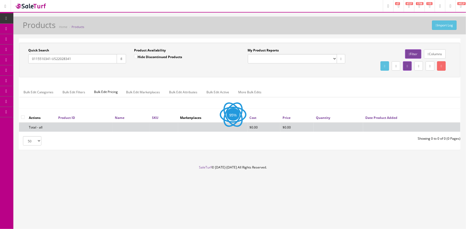
click at [123, 59] on button "button" at bounding box center [121, 58] width 9 height 9
click at [129, 66] on div "Quick Search 0115510341-US22028341 Date From" at bounding box center [77, 57] width 106 height 19
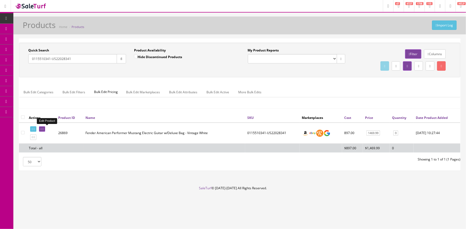
click at [44, 130] on icon at bounding box center [42, 129] width 1 height 3
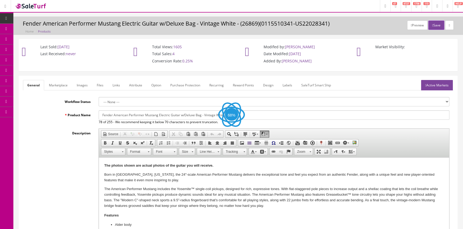
click at [87, 87] on link "Images" at bounding box center [81, 85] width 19 height 10
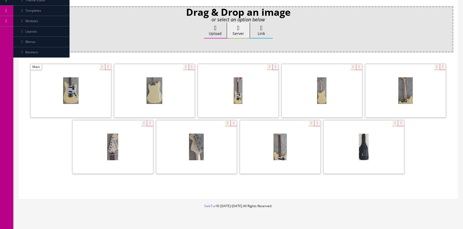
scroll to position [97, 0]
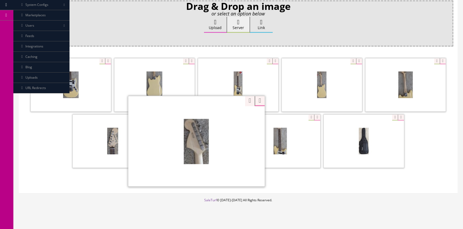
click at [224, 117] on div "Zoom" at bounding box center [196, 141] width 136 height 91
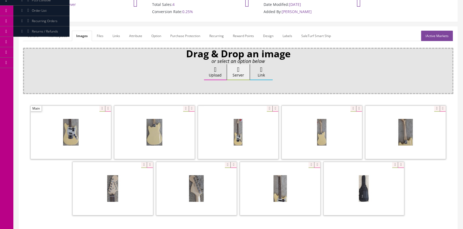
scroll to position [0, 0]
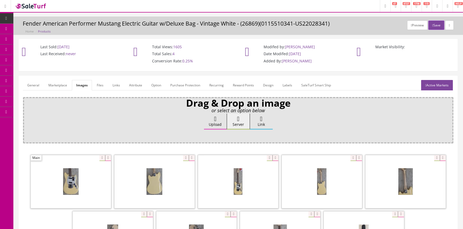
click at [53, 29] on link "Products" at bounding box center [41, 29] width 56 height 10
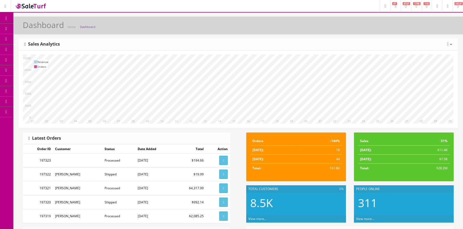
click at [45, 28] on span "Products" at bounding box center [38, 28] width 13 height 5
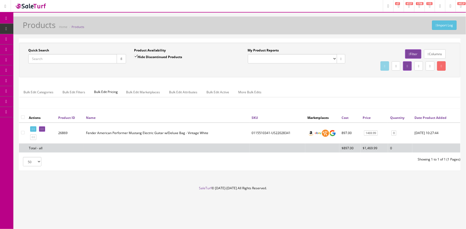
click at [58, 59] on input "Quick Search" at bounding box center [72, 58] width 89 height 9
type input "cc230301311"
click at [136, 55] on input "Hide Discontinued Products" at bounding box center [135, 56] width 3 height 3
checkbox input "false"
drag, startPoint x: 239, startPoint y: 132, endPoint x: 263, endPoint y: 132, distance: 23.8
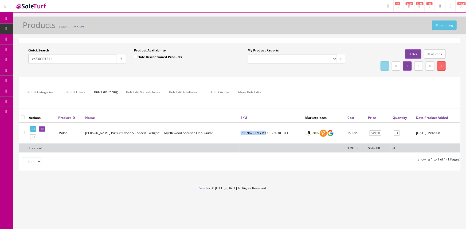
click at [263, 132] on td "PSCN62CEMYMY-CC230301311" at bounding box center [270, 133] width 65 height 21
copy td "PSCN62CEMYMY"
drag, startPoint x: 75, startPoint y: 58, endPoint x: 26, endPoint y: 63, distance: 48.6
click at [26, 63] on div "Quick Search cc230301311 Date From" at bounding box center [77, 57] width 106 height 19
paste input "PSCN62CEMYMY"
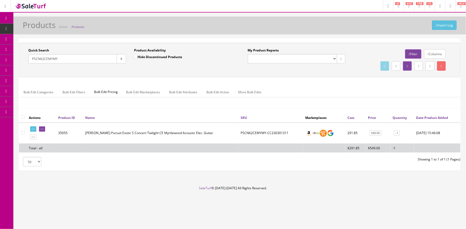
type input "PSCN62CEMYMY"
click at [120, 58] on icon "button" at bounding box center [121, 58] width 2 height 3
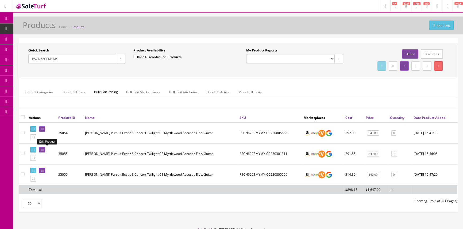
click at [42, 150] on icon at bounding box center [41, 150] width 1 height 3
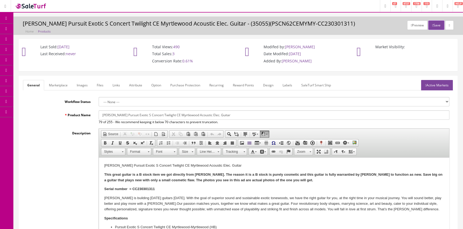
click at [54, 28] on link "Products" at bounding box center [41, 29] width 56 height 10
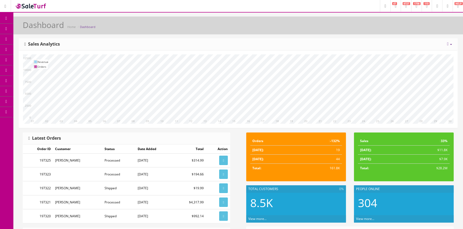
click at [53, 26] on link "Products" at bounding box center [41, 29] width 56 height 10
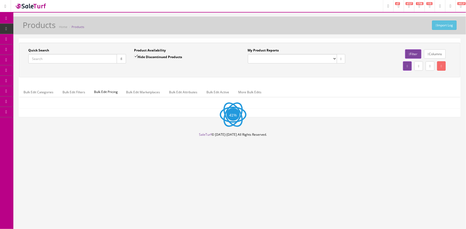
click at [60, 58] on input "Quick Search" at bounding box center [72, 58] width 89 height 9
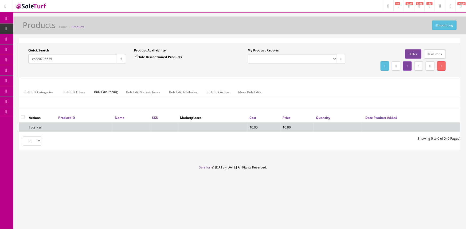
type input "cc220706635"
click at [136, 56] on input "Hide Discontinued Products" at bounding box center [135, 56] width 3 height 3
checkbox input "false"
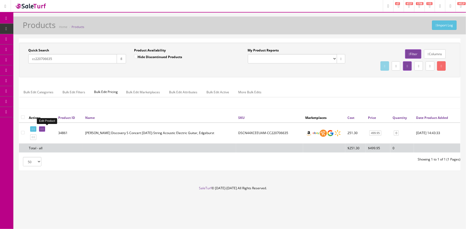
click at [45, 128] on link at bounding box center [42, 130] width 6 height 6
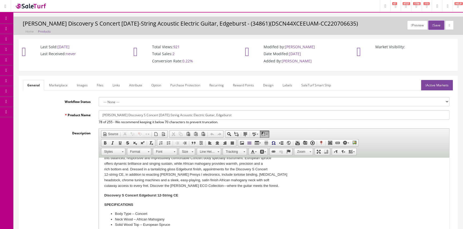
click at [83, 83] on link "Images" at bounding box center [81, 85] width 19 height 10
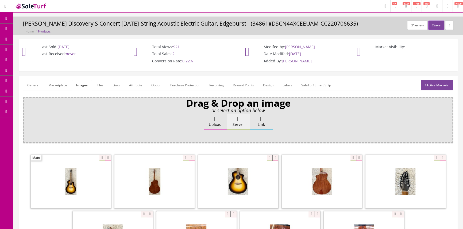
click at [45, 29] on span "Products" at bounding box center [38, 28] width 13 height 5
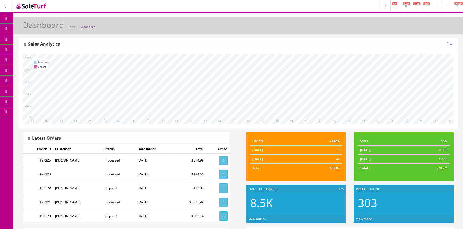
click at [59, 26] on link "Products" at bounding box center [41, 29] width 56 height 10
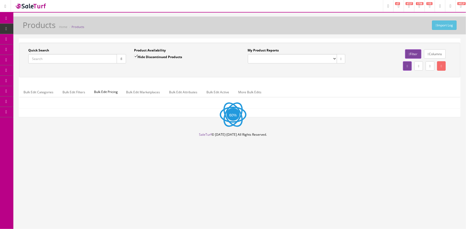
click at [64, 61] on input "Quick Search" at bounding box center [72, 58] width 89 height 9
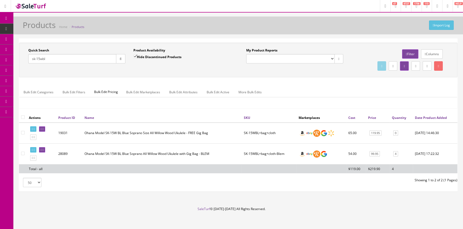
type input "sk-15wbl"
click at [42, 149] on icon at bounding box center [41, 150] width 1 height 3
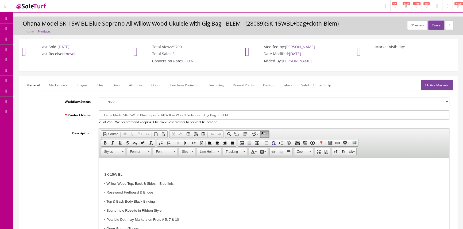
click at [54, 83] on link "Marketplace" at bounding box center [58, 85] width 27 height 10
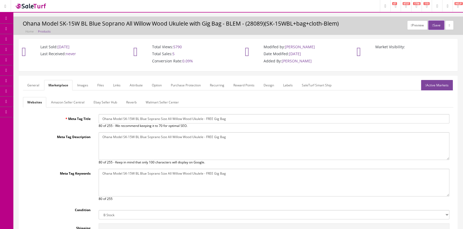
click at [32, 84] on link "General" at bounding box center [33, 85] width 21 height 10
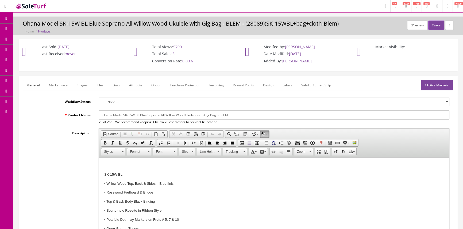
click at [45, 28] on span "Products" at bounding box center [38, 28] width 13 height 5
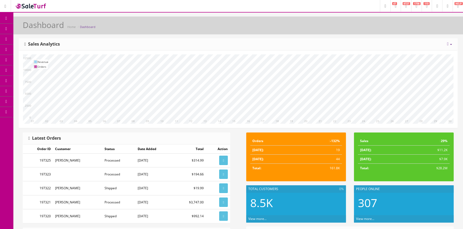
click at [44, 27] on span "Products" at bounding box center [38, 28] width 13 height 5
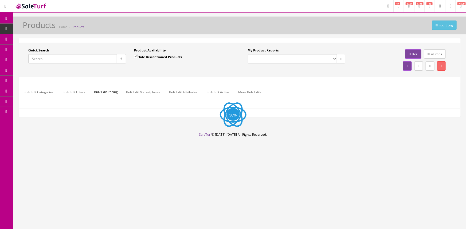
click at [49, 58] on input "Quick Search" at bounding box center [72, 58] width 89 height 9
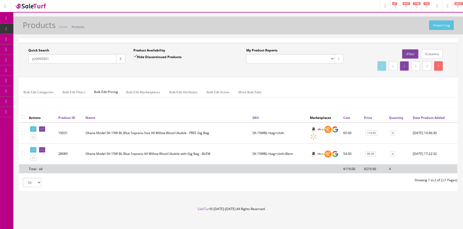
type input "jt20093501"
click at [134, 56] on input "Hide Discontinued Products" at bounding box center [134, 56] width 3 height 3
checkbox input "false"
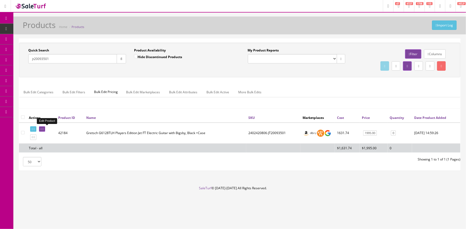
click at [42, 128] on icon at bounding box center [41, 129] width 1 height 3
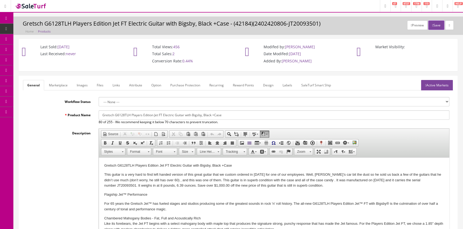
click at [78, 84] on link "Images" at bounding box center [81, 85] width 19 height 10
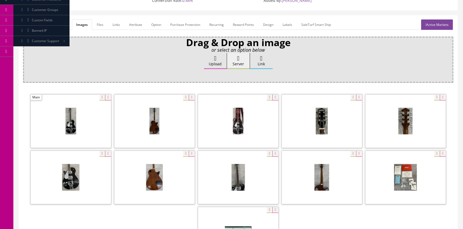
scroll to position [121, 0]
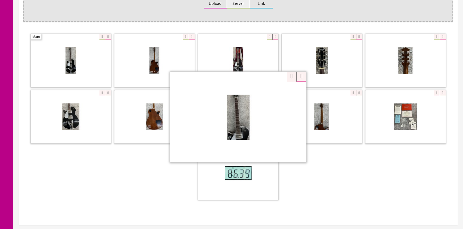
click at [267, 92] on div "Zoom" at bounding box center [238, 117] width 136 height 91
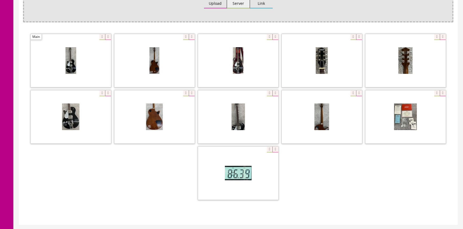
scroll to position [0, 0]
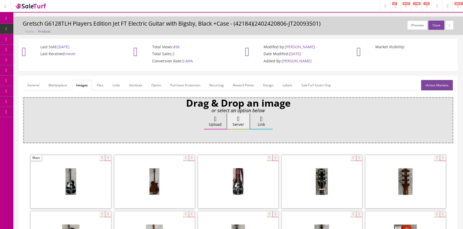
click at [51, 28] on link "Products" at bounding box center [41, 29] width 56 height 10
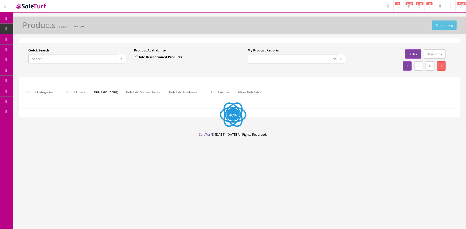
drag, startPoint x: 63, startPoint y: 61, endPoint x: 74, endPoint y: 67, distance: 12.8
click at [63, 61] on input "Quick Search" at bounding box center [72, 58] width 89 height 9
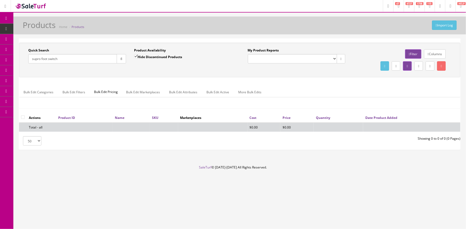
type input "supro foot switch"
click at [135, 55] on input "Hide Discontinued Products" at bounding box center [135, 56] width 3 height 3
checkbox input "false"
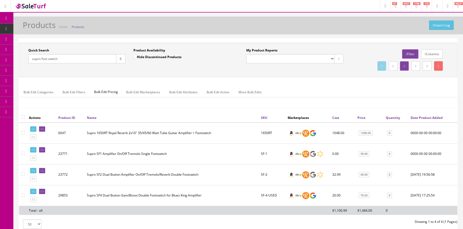
drag, startPoint x: 71, startPoint y: 60, endPoint x: 32, endPoint y: 61, distance: 39.0
click at [29, 64] on div "Quick Search supro foot switch Date From" at bounding box center [76, 57] width 105 height 19
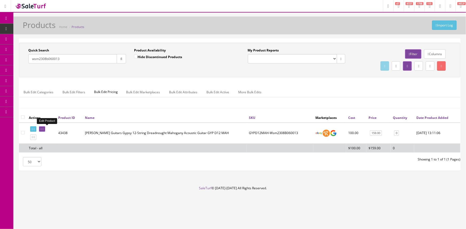
type input "wsm2308b060013"
click at [42, 129] on icon at bounding box center [41, 129] width 1 height 3
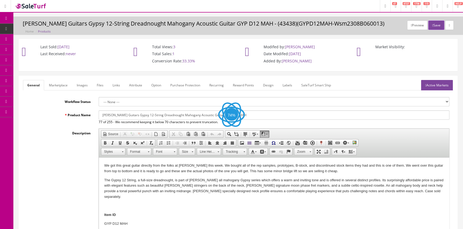
click at [81, 83] on link "Images" at bounding box center [81, 85] width 19 height 10
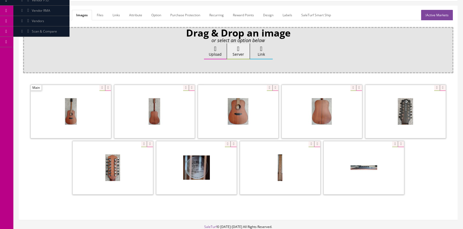
scroll to position [73, 0]
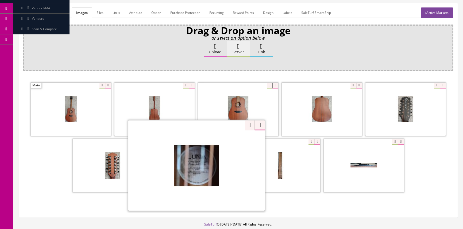
click at [225, 141] on div "Zoom" at bounding box center [196, 165] width 136 height 91
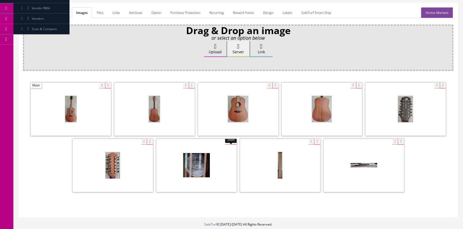
scroll to position [0, 0]
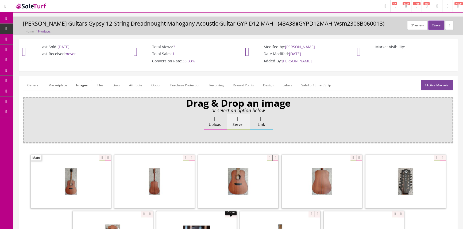
click at [30, 85] on link "General" at bounding box center [33, 85] width 21 height 10
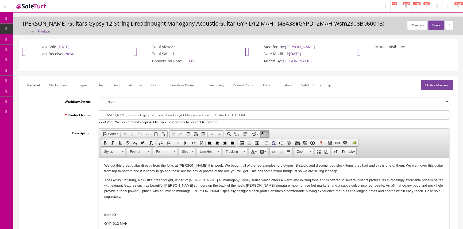
click at [45, 29] on span "Products" at bounding box center [40, 28] width 13 height 5
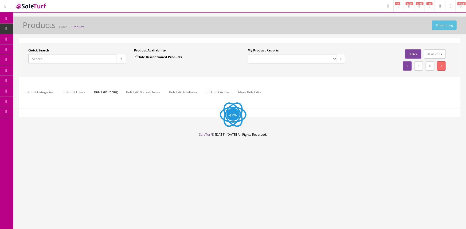
click at [51, 57] on input "Quick Search" at bounding box center [72, 58] width 89 height 9
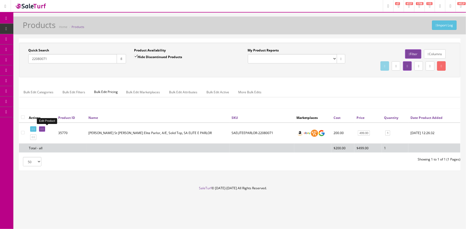
type input "22080071"
click at [42, 128] on icon at bounding box center [41, 129] width 1 height 3
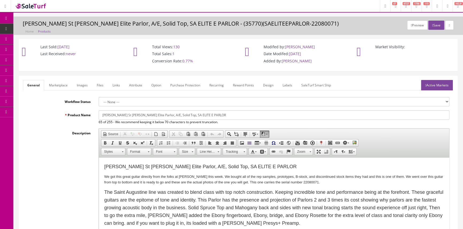
click at [80, 84] on link "Images" at bounding box center [81, 85] width 19 height 10
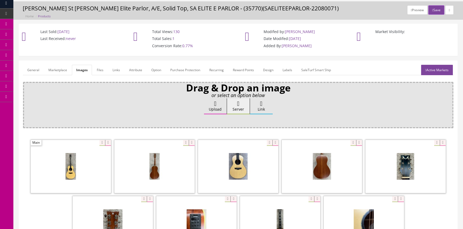
scroll to position [48, 0]
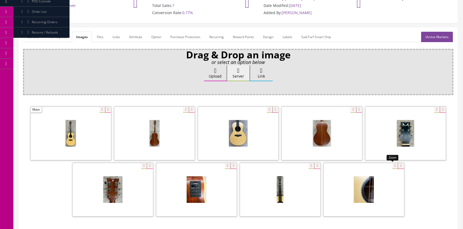
click at [392, 164] on div at bounding box center [363, 189] width 80 height 53
click at [412, 147] on div "Zoom" at bounding box center [238, 162] width 430 height 113
click at [310, 164] on div at bounding box center [280, 189] width 80 height 53
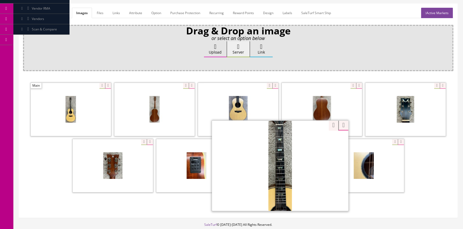
scroll to position [103, 0]
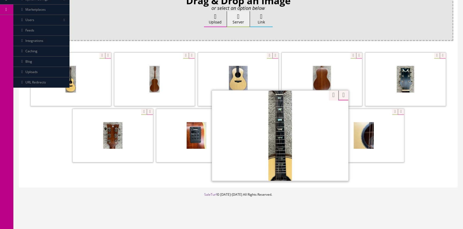
click at [327, 93] on div at bounding box center [238, 108] width 430 height 113
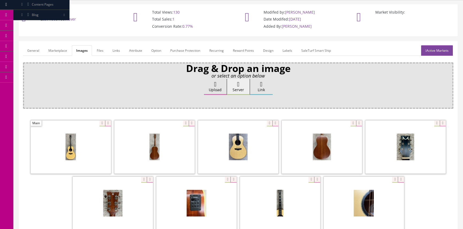
scroll to position [0, 0]
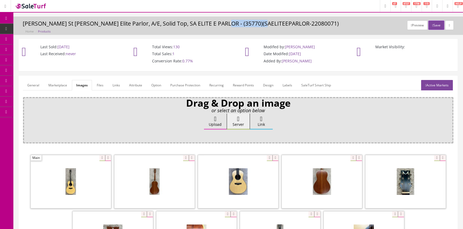
drag, startPoint x: 217, startPoint y: 24, endPoint x: 261, endPoint y: 26, distance: 44.4
click at [261, 26] on h3 "Dean St Augustine Elite Parlor, A/E, Solid Top, SA ELITE E PARLOR - (35770)(SAE…" at bounding box center [238, 24] width 431 height 6
copy h3 "SAELITEEPARLOR"
click at [53, 26] on link "Products" at bounding box center [41, 29] width 56 height 10
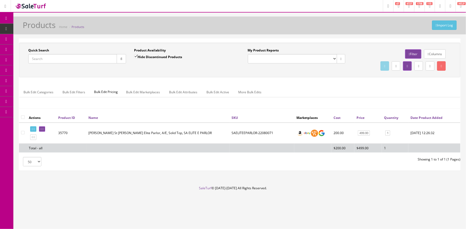
click at [42, 60] on input "Quick Search" at bounding box center [72, 58] width 89 height 9
paste input "SAELITEEPARLOR"
type input "SAELITEEPARLOR"
click at [123, 59] on button "button" at bounding box center [121, 58] width 9 height 9
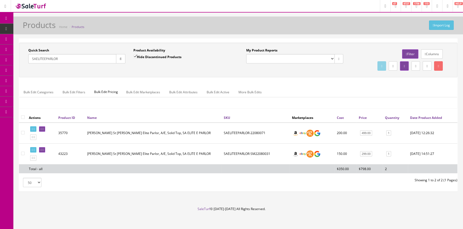
click at [37, 49] on span "POS Console" at bounding box center [41, 49] width 19 height 5
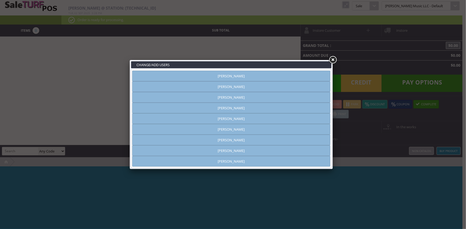
type input "[PERSON_NAME]"
click at [246, 74] on link "[PERSON_NAME]" at bounding box center [231, 76] width 198 height 11
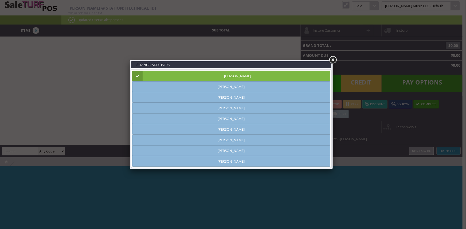
click at [332, 59] on link at bounding box center [333, 60] width 10 height 10
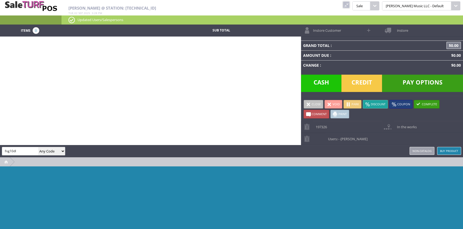
type input "fng10dl"
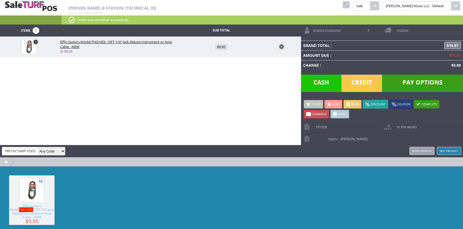
type input "FIRSTACTAMP-USED"
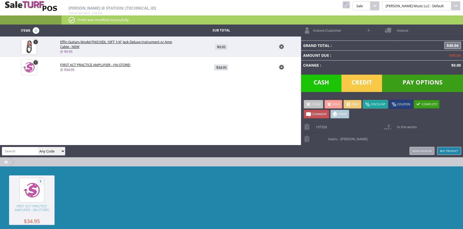
click at [366, 82] on span "Credit" at bounding box center [361, 83] width 41 height 17
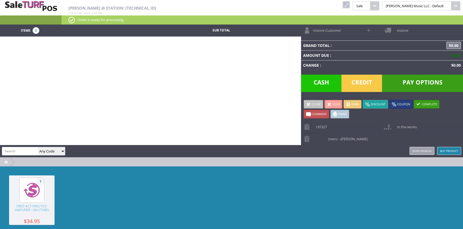
click at [349, 5] on link at bounding box center [345, 4] width 7 height 7
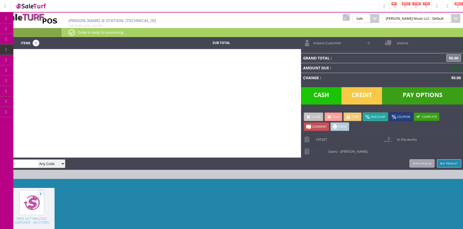
click at [42, 29] on span "Products" at bounding box center [39, 28] width 14 height 5
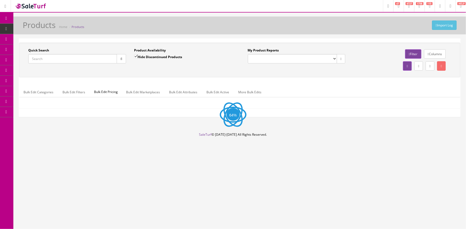
click at [46, 62] on span "Order List" at bounding box center [39, 60] width 15 height 5
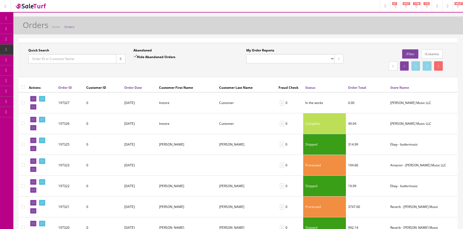
click at [57, 60] on input "Quick Search" at bounding box center [72, 58] width 88 height 9
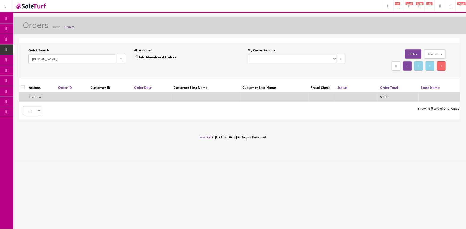
click at [29, 58] on input "doland" at bounding box center [72, 58] width 89 height 9
click at [50, 56] on input "jeff doland" at bounding box center [72, 58] width 89 height 9
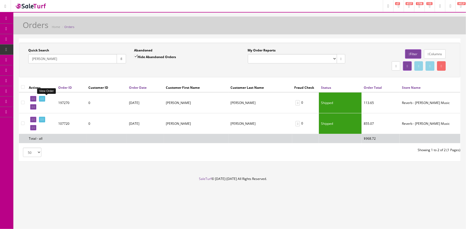
type input "jeff dolan"
click at [42, 98] on icon at bounding box center [41, 98] width 1 height 3
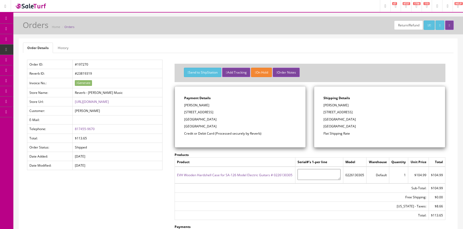
click at [226, 174] on link "EVH Wooden Hardshell Case for SA-126 Model Electric Guitars # 0226130305" at bounding box center [234, 175] width 115 height 5
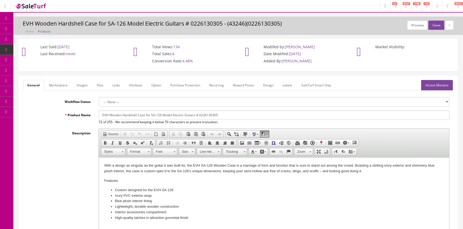
click at [84, 83] on link "Images" at bounding box center [81, 85] width 19 height 10
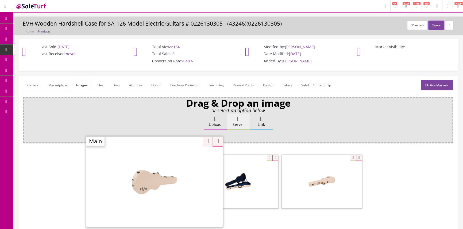
click at [183, 157] on div "Zoom" at bounding box center [154, 181] width 136 height 91
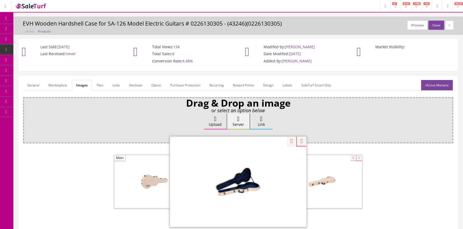
click at [267, 158] on div "Zoom" at bounding box center [238, 181] width 136 height 91
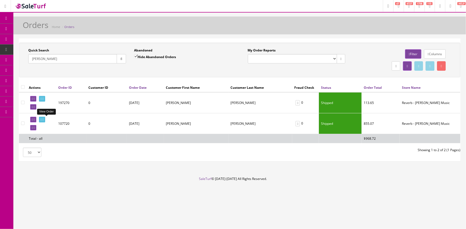
click at [42, 119] on icon at bounding box center [41, 119] width 1 height 3
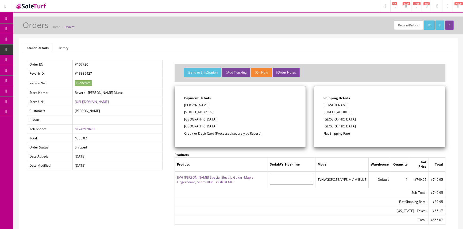
click at [42, 29] on span "Products" at bounding box center [38, 28] width 13 height 5
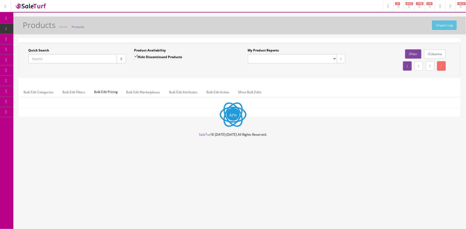
click at [53, 56] on input "Quick Search" at bounding box center [72, 58] width 89 height 9
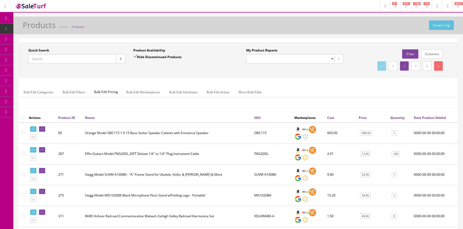
paste input "DSCA01RCAM"
type input "DSCA01RCAM"
click at [120, 60] on icon "button" at bounding box center [121, 58] width 2 height 3
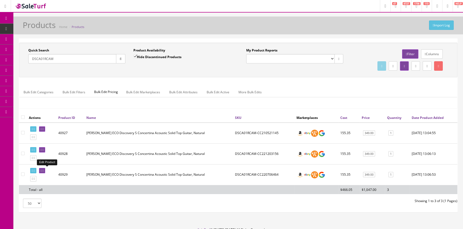
click at [42, 170] on icon at bounding box center [41, 171] width 1 height 3
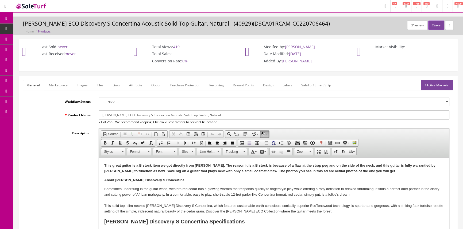
click at [81, 83] on link "Images" at bounding box center [81, 85] width 19 height 10
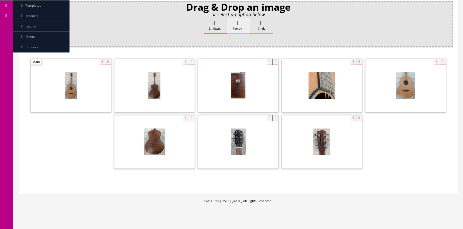
scroll to position [97, 0]
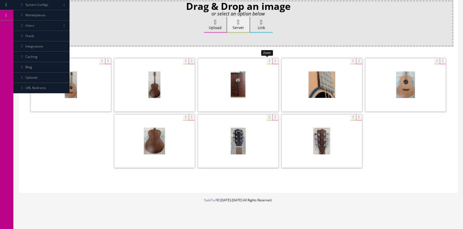
click at [267, 61] on div at bounding box center [238, 84] width 80 height 53
click at [349, 60] on div at bounding box center [321, 84] width 80 height 53
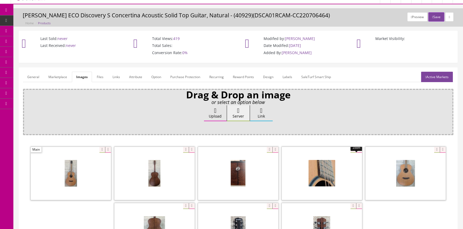
scroll to position [0, 0]
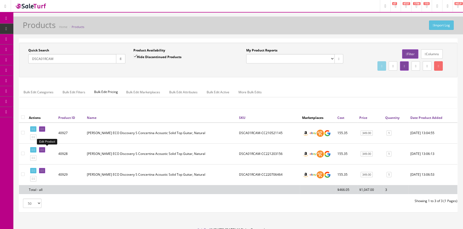
click at [42, 149] on icon at bounding box center [41, 150] width 1 height 3
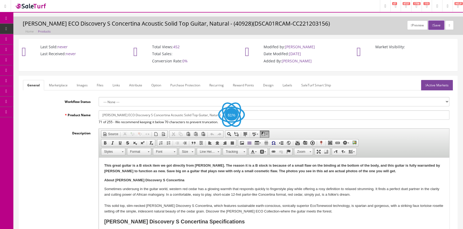
click at [83, 84] on link "Images" at bounding box center [81, 85] width 19 height 10
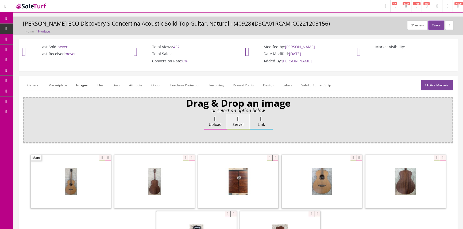
click at [287, 84] on link "Labels" at bounding box center [287, 85] width 18 height 10
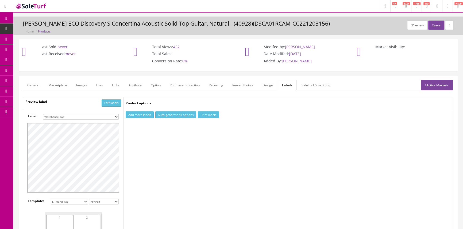
click at [130, 114] on button "Add more labels" at bounding box center [140, 115] width 28 height 7
type input "1"
click at [147, 130] on input "1" at bounding box center [138, 131] width 24 height 6
click at [203, 115] on button "Print labels" at bounding box center [208, 115] width 21 height 7
click at [31, 83] on link "General" at bounding box center [33, 85] width 21 height 10
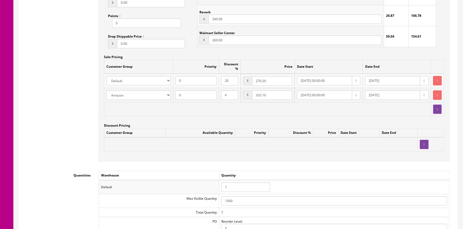
scroll to position [510, 0]
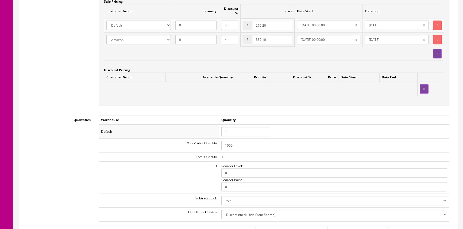
click at [244, 127] on input "1" at bounding box center [245, 131] width 49 height 9
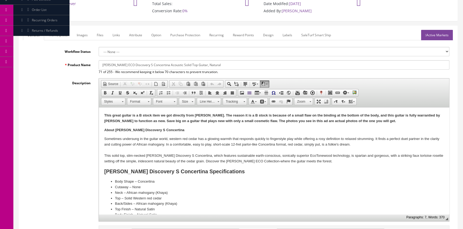
scroll to position [0, 0]
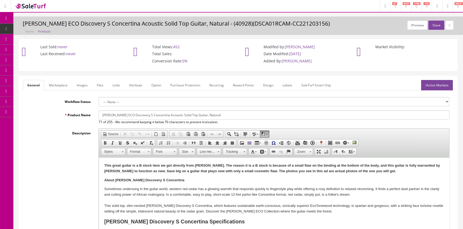
type input "0"
click at [40, 59] on span "Order List" at bounding box center [39, 60] width 15 height 5
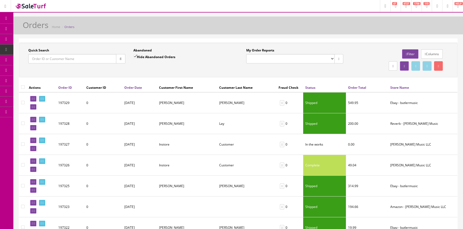
click at [99, 59] on input "Quick Search" at bounding box center [72, 58] width 88 height 9
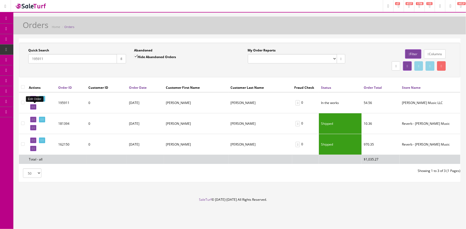
type input "195911"
click at [33, 107] on icon at bounding box center [32, 107] width 1 height 3
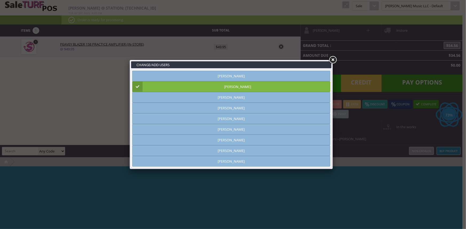
type input "[PERSON_NAME]"
click at [335, 60] on link at bounding box center [333, 60] width 10 height 10
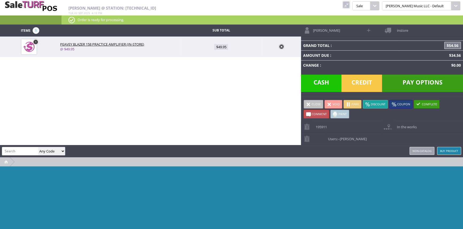
click at [401, 84] on span "Pay Options" at bounding box center [422, 83] width 81 height 17
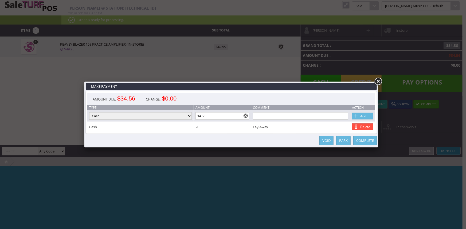
click at [220, 113] on input "34.56" at bounding box center [222, 115] width 54 height 7
type input "3"
click at [365, 115] on link "Add" at bounding box center [362, 116] width 21 height 7
type input "0"
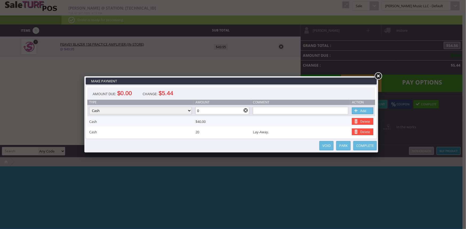
click at [363, 145] on link "Complete" at bounding box center [365, 145] width 24 height 9
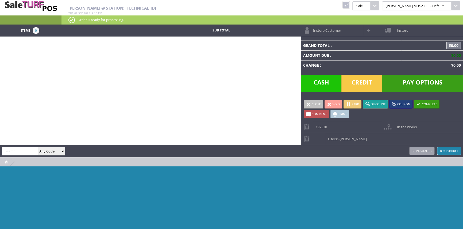
click at [349, 3] on link at bounding box center [345, 4] width 7 height 7
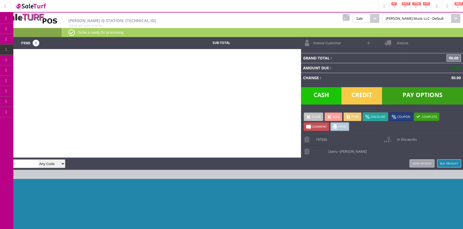
click at [44, 49] on span "POS Console" at bounding box center [42, 49] width 20 height 5
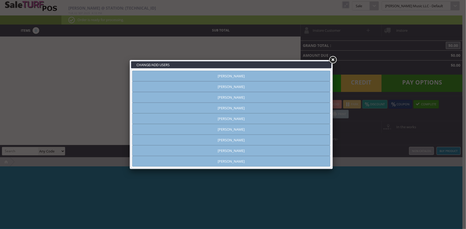
type input "[PERSON_NAME]"
click at [216, 151] on link "[PERSON_NAME]" at bounding box center [231, 151] width 198 height 11
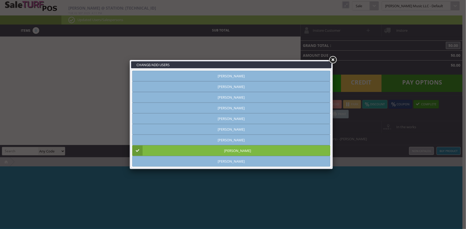
click at [334, 59] on link at bounding box center [333, 60] width 10 height 10
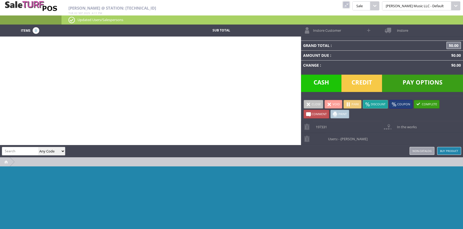
click at [367, 29] on span at bounding box center [369, 30] width 6 height 6
select select "6"
select select "1"
select select "6"
select select "1"
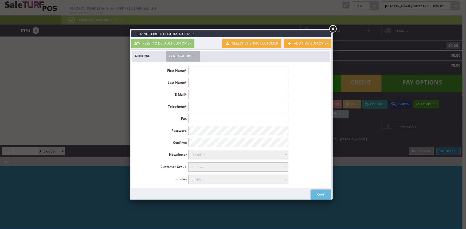
click at [206, 71] on input "text" at bounding box center [238, 70] width 100 height 9
type input "Zachary"
type input "Knowles"
click at [318, 190] on link "Save" at bounding box center [321, 195] width 21 height 10
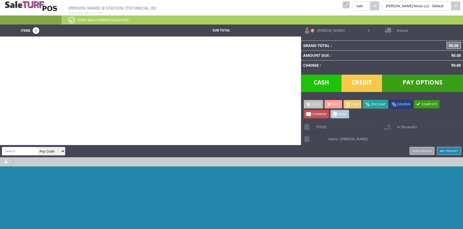
click at [349, 6] on link at bounding box center [345, 4] width 7 height 7
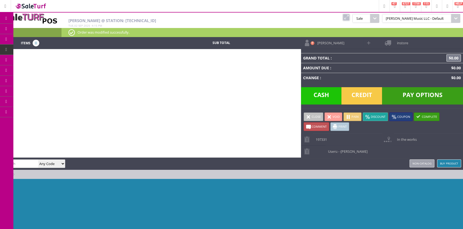
click at [349, 15] on link at bounding box center [345, 17] width 7 height 7
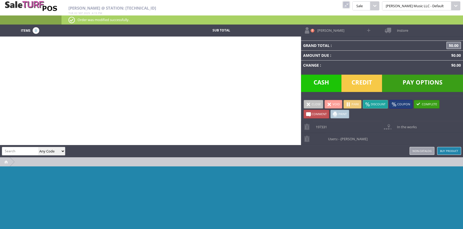
click at [23, 151] on input "search" at bounding box center [20, 151] width 36 height 8
type input "peaveyspecial-used"
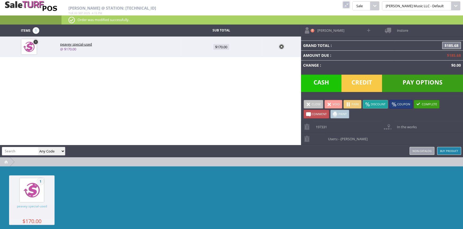
click at [421, 83] on span "Pay Options" at bounding box center [422, 83] width 81 height 17
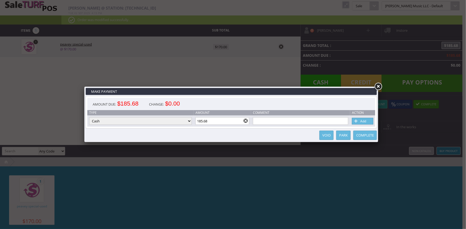
click at [233, 122] on input "185.68" at bounding box center [222, 121] width 54 height 7
type input "1"
click at [369, 122] on link "Add" at bounding box center [362, 121] width 21 height 7
type input "135.68"
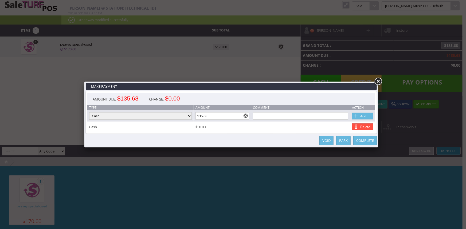
click at [378, 82] on link at bounding box center [378, 82] width 10 height 10
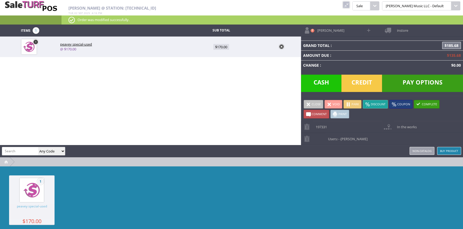
click at [414, 128] on span "In the works" at bounding box center [405, 125] width 22 height 8
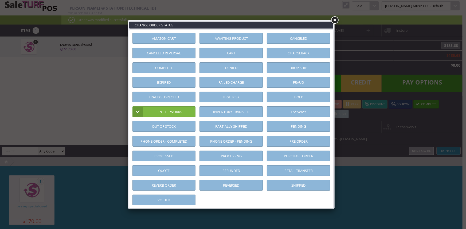
click at [333, 20] on link at bounding box center [335, 20] width 10 height 10
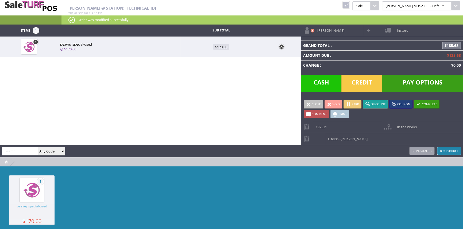
click at [403, 128] on span "In the works" at bounding box center [405, 125] width 22 height 8
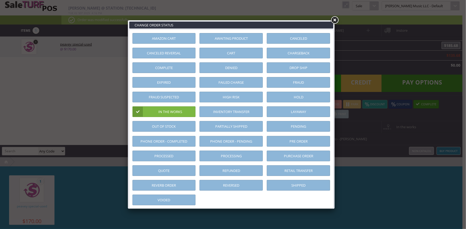
click at [288, 112] on link "Layaway" at bounding box center [298, 112] width 63 height 11
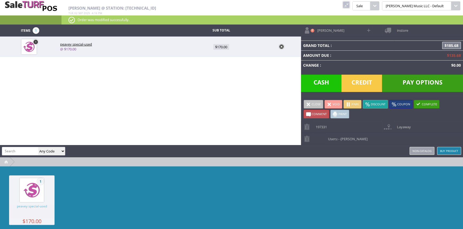
click at [435, 84] on span "Pay Options" at bounding box center [422, 83] width 81 height 17
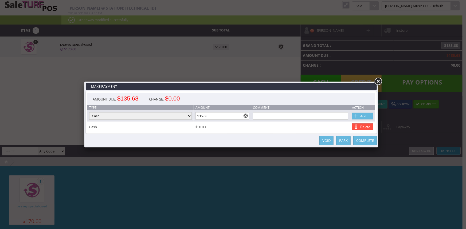
click at [379, 82] on link at bounding box center [378, 82] width 10 height 10
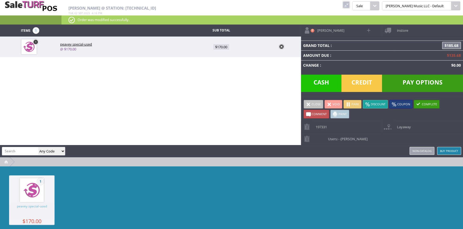
click at [402, 126] on span "Layaway" at bounding box center [402, 125] width 17 height 8
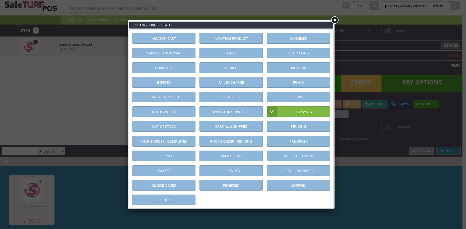
click at [337, 18] on link at bounding box center [335, 20] width 10 height 10
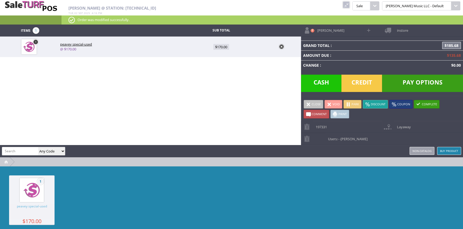
click at [419, 82] on span "Pay Options" at bounding box center [422, 83] width 81 height 17
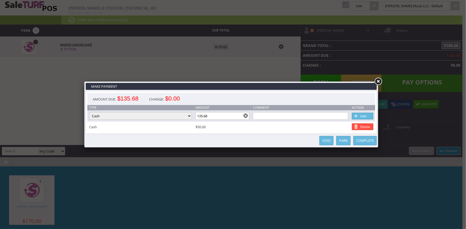
click at [219, 113] on input "135.68" at bounding box center [222, 115] width 54 height 7
click at [343, 143] on link "Park" at bounding box center [343, 140] width 14 height 9
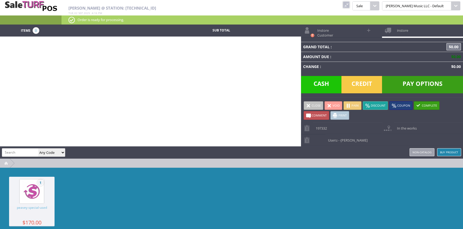
click at [349, 6] on link at bounding box center [345, 4] width 7 height 7
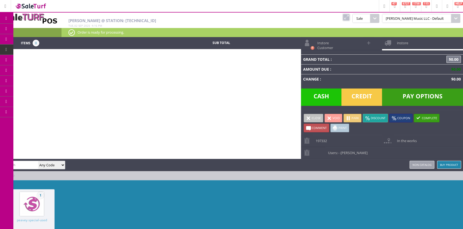
click at [44, 60] on span "Order List" at bounding box center [40, 60] width 16 height 5
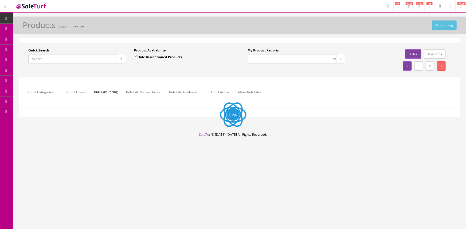
click at [85, 57] on input "Quick Search" at bounding box center [72, 58] width 89 height 9
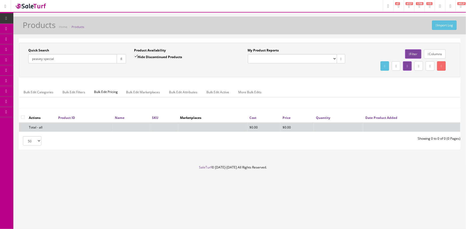
type input "peavey special"
click at [136, 56] on input "Hide Discontinued Products" at bounding box center [135, 56] width 3 height 3
checkbox input "false"
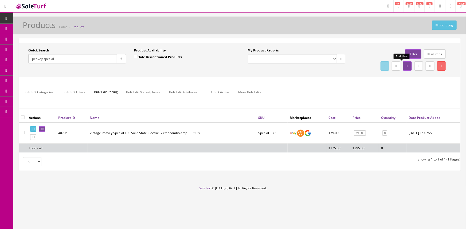
click at [403, 64] on link at bounding box center [407, 65] width 9 height 9
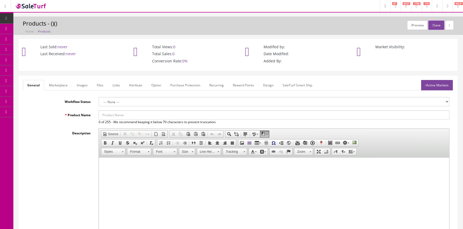
click at [130, 115] on input "Product Name" at bounding box center [274, 115] width 350 height 9
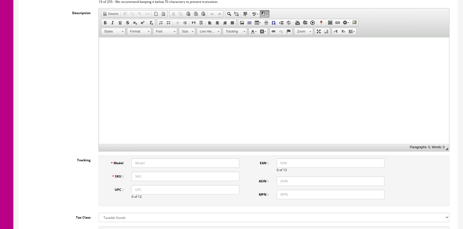
scroll to position [121, 0]
type input "peavey special-used"
click at [194, 53] on html at bounding box center [274, 45] width 350 height 16
click at [181, 159] on input "Model" at bounding box center [185, 162] width 108 height 9
type input "peaveyspecial"
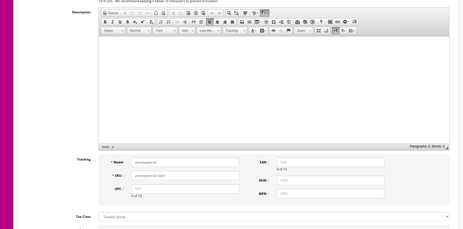
type input "peaveyspecial-used"
click at [178, 163] on input "peaveyspecial" at bounding box center [185, 162] width 108 height 9
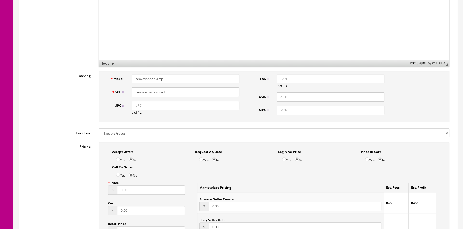
scroll to position [291, 0]
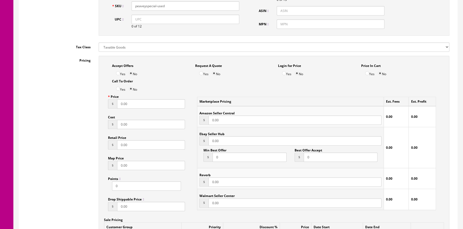
type input "peaveyspecialamp"
click at [148, 101] on input "0.00" at bounding box center [151, 103] width 68 height 9
type input "0"
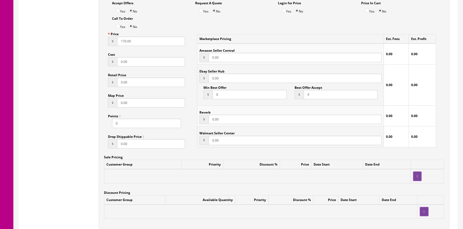
scroll to position [461, 0]
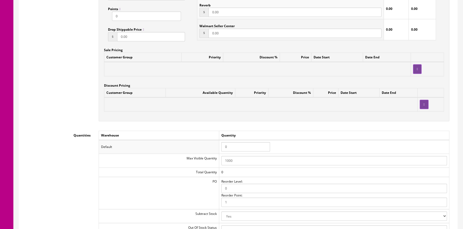
type input "170.00"
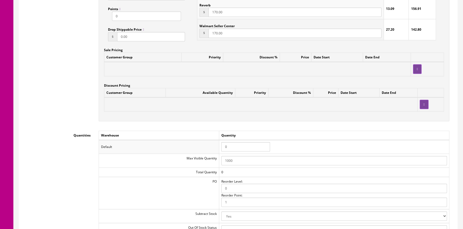
click at [242, 149] on input "0" at bounding box center [245, 146] width 49 height 9
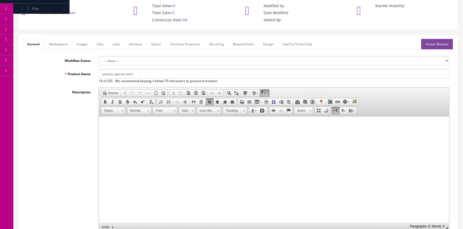
scroll to position [0, 0]
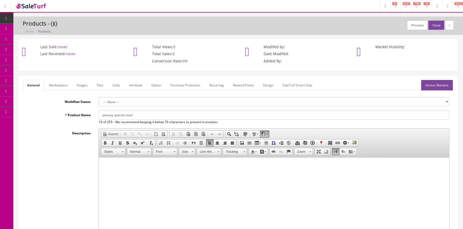
type input "1"
drag, startPoint x: 101, startPoint y: 115, endPoint x: 137, endPoint y: 116, distance: 35.6
click at [137, 116] on input "peavey special-used" at bounding box center [274, 115] width 350 height 9
click at [53, 84] on link "Marketplace" at bounding box center [58, 85] width 27 height 10
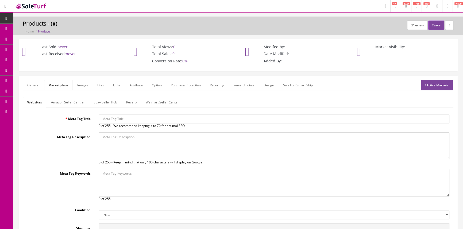
click at [106, 121] on input "Meta Tag Title" at bounding box center [274, 118] width 350 height 9
paste input "peavey special-used"
type input "peavey special-used"
click at [431, 23] on button "Save" at bounding box center [436, 25] width 16 height 9
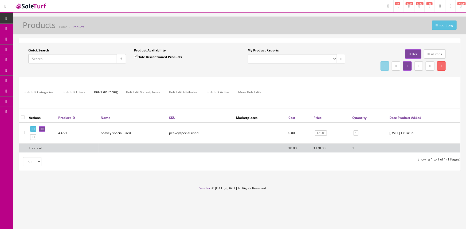
click at [49, 57] on input "Quick Search" at bounding box center [72, 58] width 89 height 9
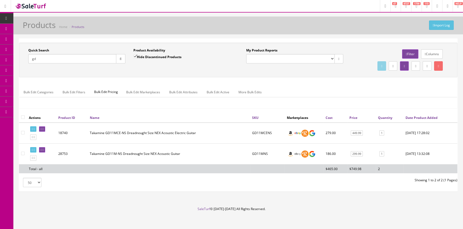
type input "g"
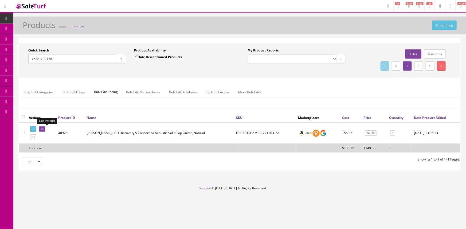
type input "cc221203156"
click at [43, 129] on link at bounding box center [42, 130] width 6 height 6
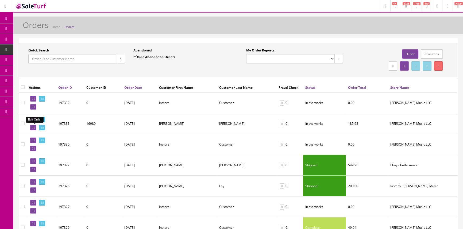
click at [32, 127] on icon at bounding box center [32, 128] width 1 height 3
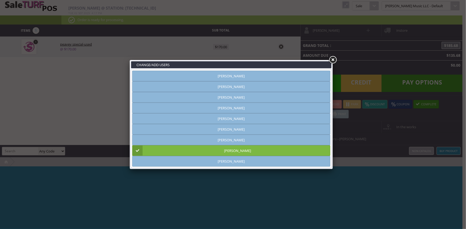
type input "[PERSON_NAME]"
click at [332, 59] on link at bounding box center [333, 60] width 10 height 10
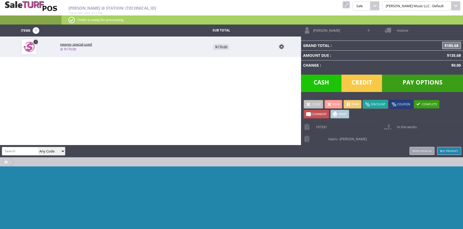
click at [406, 129] on span "In the works" at bounding box center [405, 125] width 22 height 8
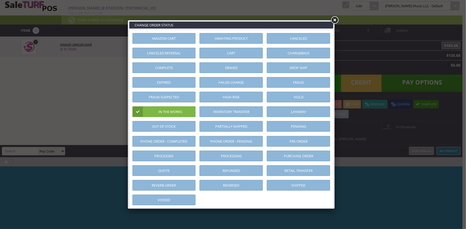
click at [322, 113] on link "Layaway" at bounding box center [298, 112] width 63 height 11
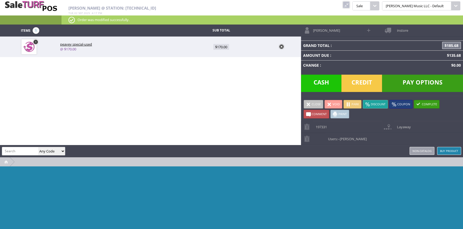
click at [306, 103] on span at bounding box center [308, 104] width 5 height 5
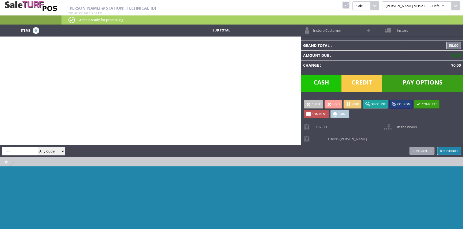
click at [349, 1] on link at bounding box center [345, 4] width 7 height 7
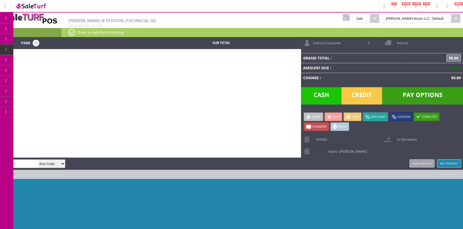
click at [45, 59] on span "Order List" at bounding box center [42, 60] width 16 height 5
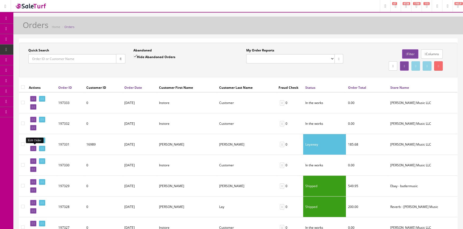
drag, startPoint x: 32, startPoint y: 148, endPoint x: 257, endPoint y: 30, distance: 254.2
click at [32, 148] on icon at bounding box center [32, 148] width 1 height 3
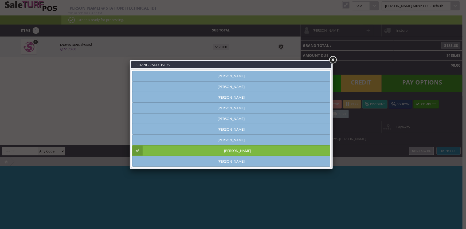
type input "[PERSON_NAME]"
click at [333, 60] on link at bounding box center [333, 60] width 10 height 10
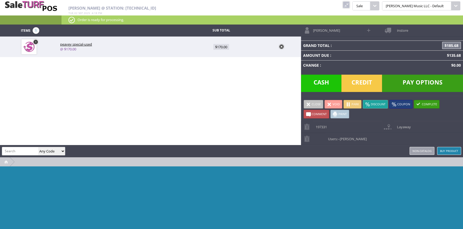
click at [335, 115] on span at bounding box center [334, 114] width 5 height 5
click at [306, 102] on span at bounding box center [308, 104] width 5 height 5
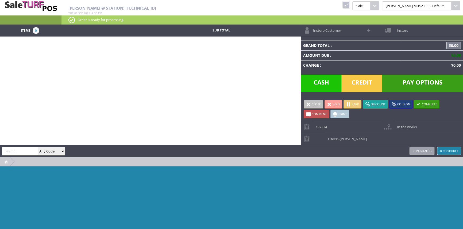
click at [349, 5] on link at bounding box center [345, 4] width 7 height 7
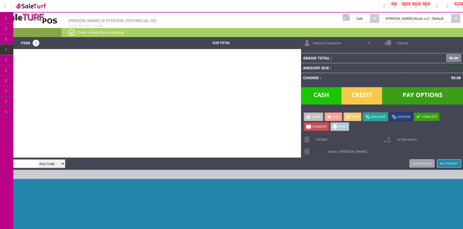
click at [38, 49] on span "POS Console" at bounding box center [42, 49] width 20 height 5
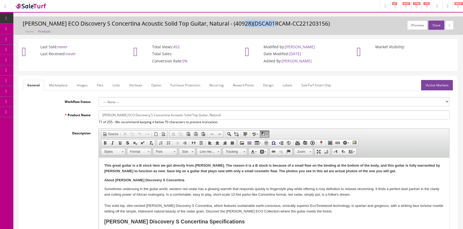
drag, startPoint x: 239, startPoint y: 24, endPoint x: 272, endPoint y: 23, distance: 33.1
click at [272, 23] on h3 "[PERSON_NAME] ECO Discovery S Concertina Acoustic Solid Top Guitar, Natural - (…" at bounding box center [238, 24] width 431 height 6
copy h3 "DSCA01RCAM"
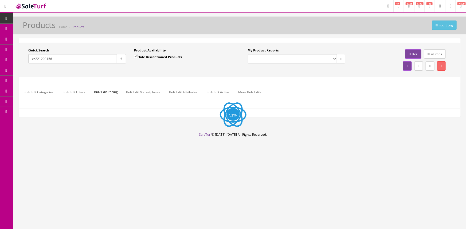
drag, startPoint x: 62, startPoint y: 61, endPoint x: 33, endPoint y: 62, distance: 29.9
click at [33, 62] on input "cc221203156" at bounding box center [72, 58] width 89 height 9
click at [32, 62] on input "cc221203156" at bounding box center [72, 58] width 89 height 9
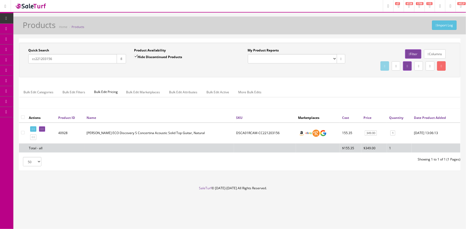
type input "c"
paste input "DSCA01RCAM"
type input "DSCA01RCAM"
click at [122, 59] on icon "button" at bounding box center [121, 58] width 2 height 3
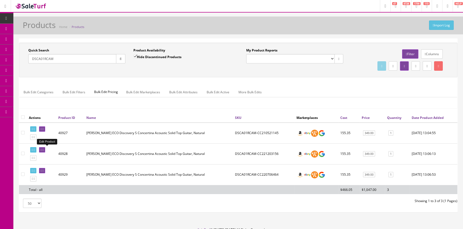
click at [42, 150] on icon at bounding box center [41, 150] width 1 height 3
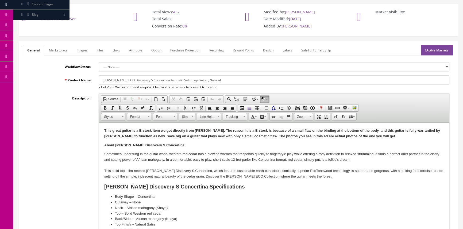
scroll to position [24, 0]
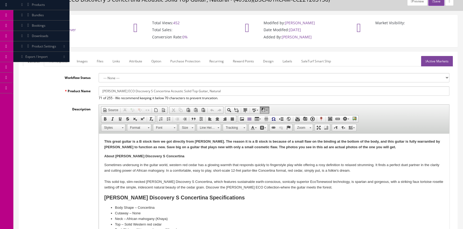
click at [438, 60] on link "Active Markets" at bounding box center [437, 61] width 32 height 10
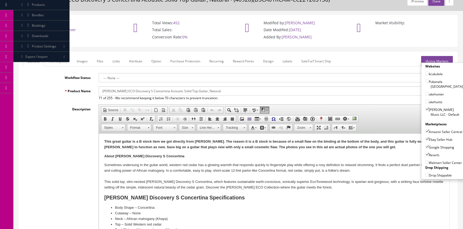
click at [425, 108] on input"] "Butler Music LLC - Default" at bounding box center [426, 109] width 3 height 3
checkbox input"] "false"
click at [425, 130] on input"] "Amazon Seller Central" at bounding box center [426, 131] width 3 height 3
checkbox input"] "false"
click at [425, 139] on input"] "Ebay Seller Hub" at bounding box center [426, 139] width 3 height 3
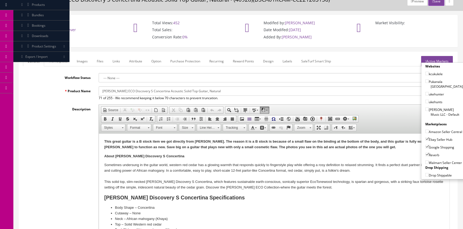
checkbox input"] "false"
drag, startPoint x: 424, startPoint y: 146, endPoint x: 424, endPoint y: 150, distance: 3.8
click at [425, 149] on input"] "Google Shopping" at bounding box center [426, 146] width 3 height 3
checkbox input"] "false"
click at [425, 154] on input"] "Reverb" at bounding box center [426, 154] width 3 height 3
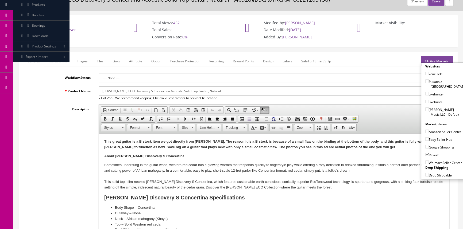
checkbox input"] "false"
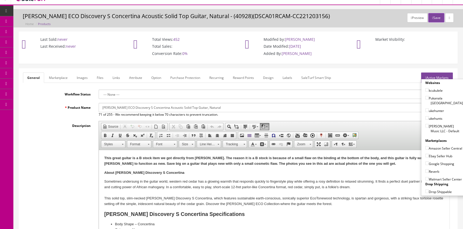
scroll to position [0, 0]
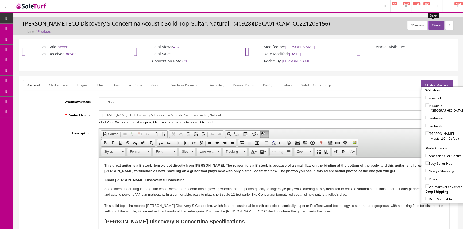
click at [433, 24] on button "Save" at bounding box center [436, 25] width 16 height 9
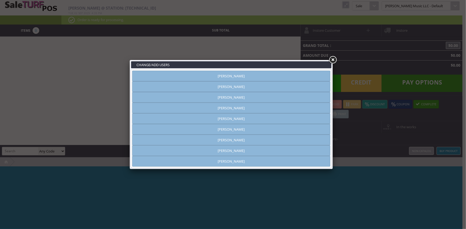
type input "amber helgren"
click at [278, 72] on link "[PERSON_NAME]" at bounding box center [231, 76] width 198 height 11
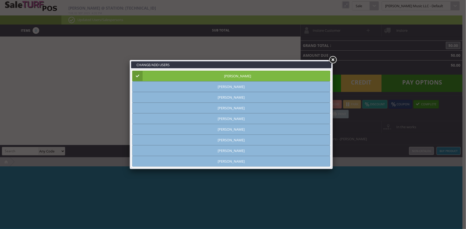
click at [331, 58] on link at bounding box center [333, 60] width 10 height 10
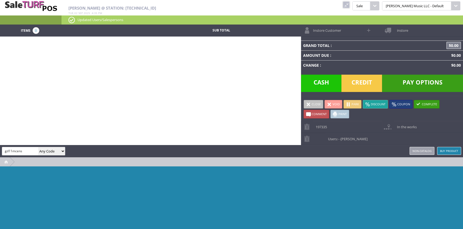
type input "gd11mcens"
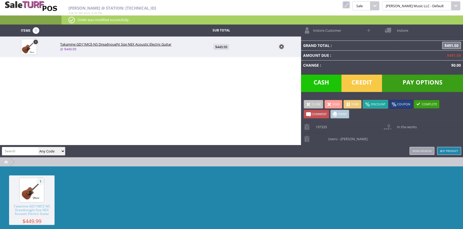
click at [367, 29] on span at bounding box center [369, 30] width 6 height 6
select select "6"
select select "1"
select select "6"
select select "1"
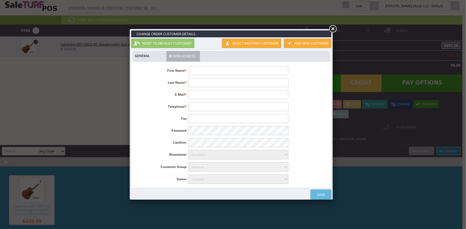
click at [211, 74] on input "text" at bounding box center [238, 70] width 100 height 9
type input "Alex"
type input "[PERSON_NAME]"
click at [245, 99] on input "text" at bounding box center [238, 94] width 100 height 9
type input "alexvriezelaar@gmail.com"
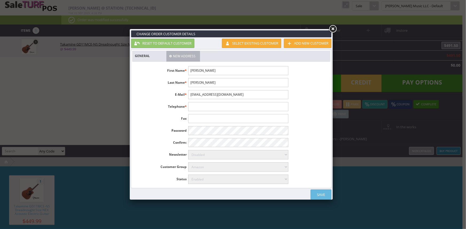
click at [319, 194] on link "Save" at bounding box center [321, 195] width 21 height 10
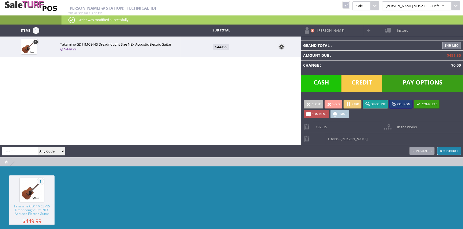
click at [366, 83] on span "Credit" at bounding box center [361, 83] width 41 height 17
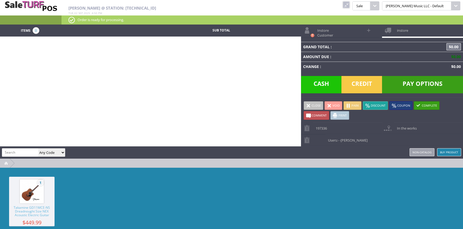
click at [349, 6] on link at bounding box center [345, 4] width 7 height 7
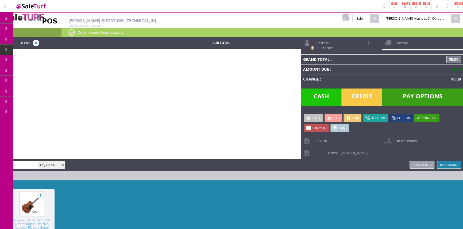
click at [41, 109] on link "Report Builder" at bounding box center [41, 112] width 56 height 11
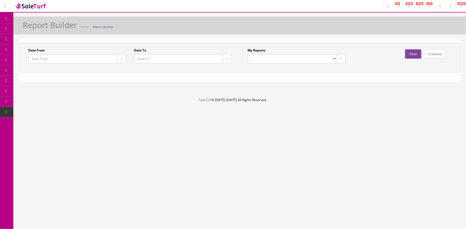
click at [267, 58] on select "Drawer Balancing Report" at bounding box center [292, 58] width 89 height 9
select select "133"
click at [248, 54] on select "Drawer Balancing Report" at bounding box center [292, 58] width 89 height 9
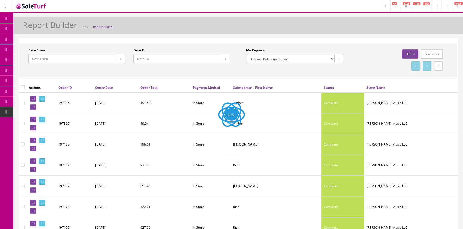
click at [226, 58] on button "button" at bounding box center [225, 58] width 9 height 9
type input "[DATE]"
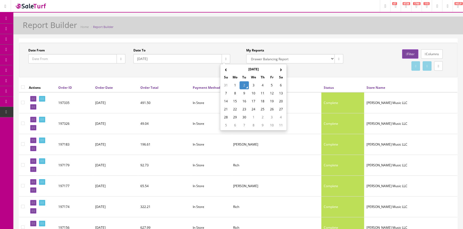
click at [241, 84] on td "2" at bounding box center [243, 85] width 9 height 8
click at [121, 57] on button "button" at bounding box center [120, 58] width 9 height 9
type input "[DATE]"
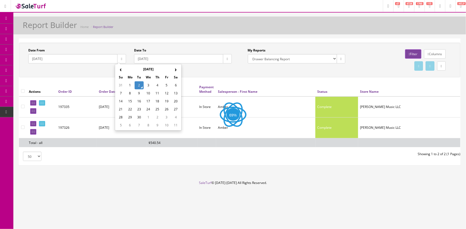
click at [140, 83] on td "2" at bounding box center [139, 85] width 9 height 8
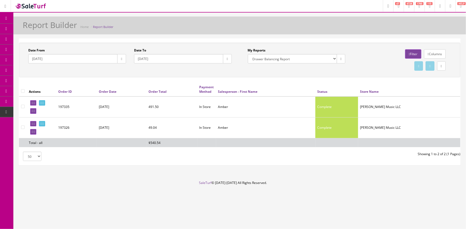
click at [44, 60] on span "Order List" at bounding box center [39, 60] width 15 height 5
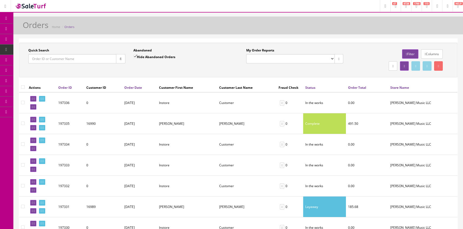
click at [19, 28] on link "Products" at bounding box center [41, 29] width 56 height 10
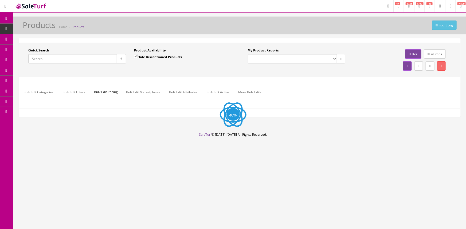
click at [88, 56] on input "Quick Search" at bounding box center [72, 58] width 89 height 9
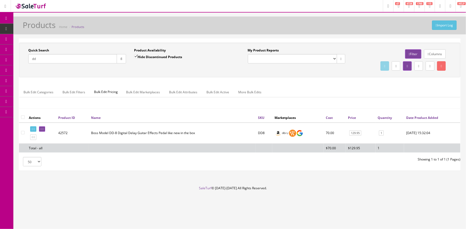
type input "d"
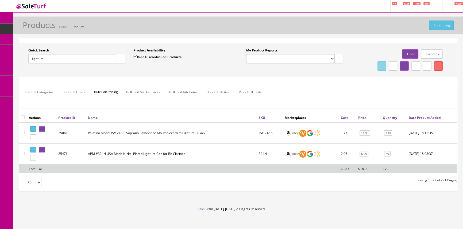
type input "ligature"
click at [139, 55] on label "Hide Discontinued Products" at bounding box center [157, 56] width 48 height 5
click at [137, 55] on input "Hide Discontinued Products" at bounding box center [134, 56] width 3 height 3
checkbox input "false"
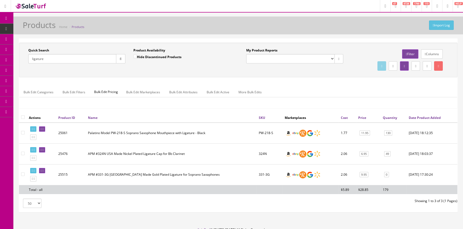
drag, startPoint x: 272, startPoint y: 107, endPoint x: 246, endPoint y: 152, distance: 52.3
click at [245, 152] on td "APM #324N USA Made Nickel Plated Ligature Cap for Bb Clarinet" at bounding box center [171, 154] width 171 height 21
click at [62, 56] on input "ligature" at bounding box center [72, 58] width 88 height 9
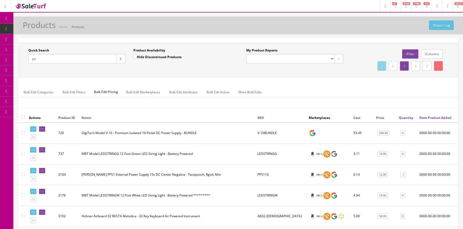
type input "p"
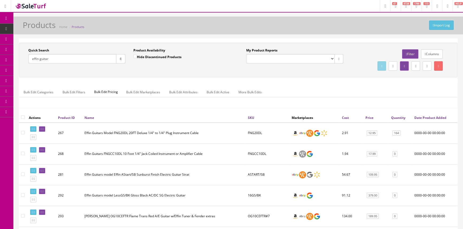
type input "effin guitar"
click at [49, 29] on link "Products" at bounding box center [41, 29] width 56 height 10
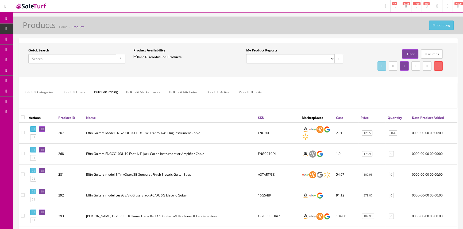
click at [56, 61] on input "Quick Search" at bounding box center [72, 58] width 88 height 9
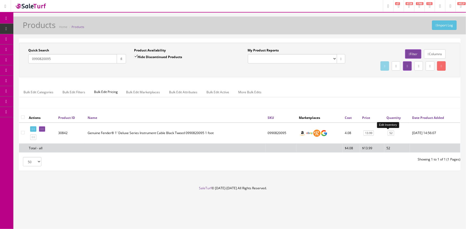
type input "0990820095"
click at [389, 134] on link "52" at bounding box center [391, 134] width 6 height 6
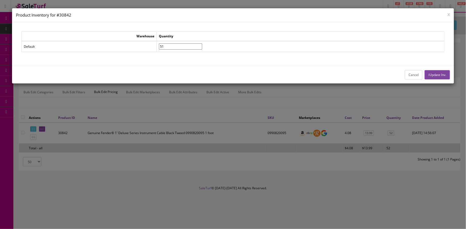
type input"] "51"
click at [202, 48] on input"] "51" at bounding box center [180, 47] width 43 height 6
click at [432, 73] on button "Update Inv." at bounding box center [437, 74] width 25 height 9
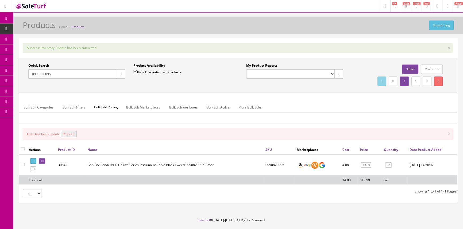
click at [72, 133] on button "Refresh" at bounding box center [69, 134] width 16 height 6
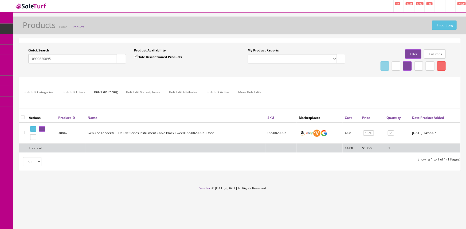
click at [63, 61] on input "0990820095" at bounding box center [72, 58] width 89 height 9
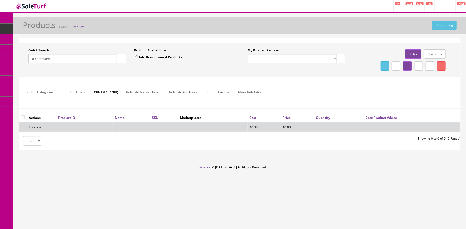
type input "0990820096"
click at [135, 56] on input "Hide Discontinued Products" at bounding box center [135, 56] width 3 height 3
checkbox input "false"
